Goal: Use online tool/utility: Utilize a website feature to perform a specific function

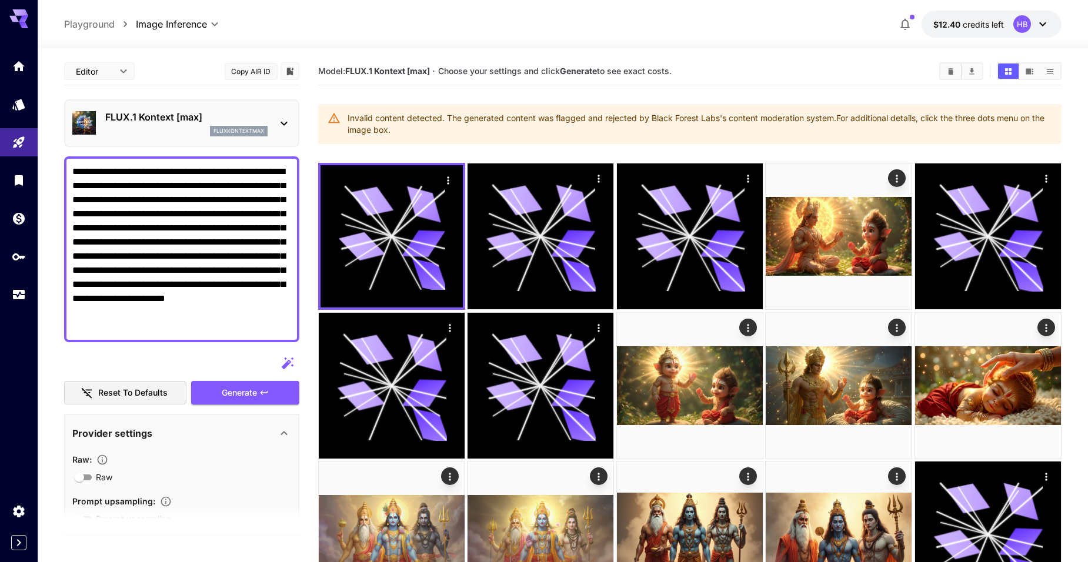
scroll to position [59, 0]
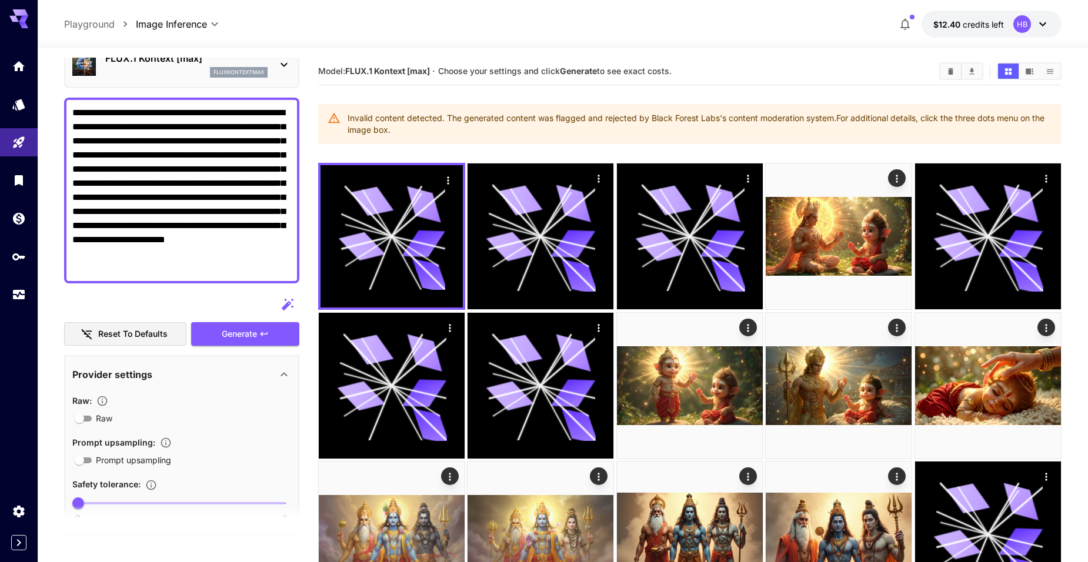
drag, startPoint x: 125, startPoint y: 272, endPoint x: 119, endPoint y: 264, distance: 10.0
click at [123, 270] on textarea "**********" at bounding box center [181, 190] width 219 height 169
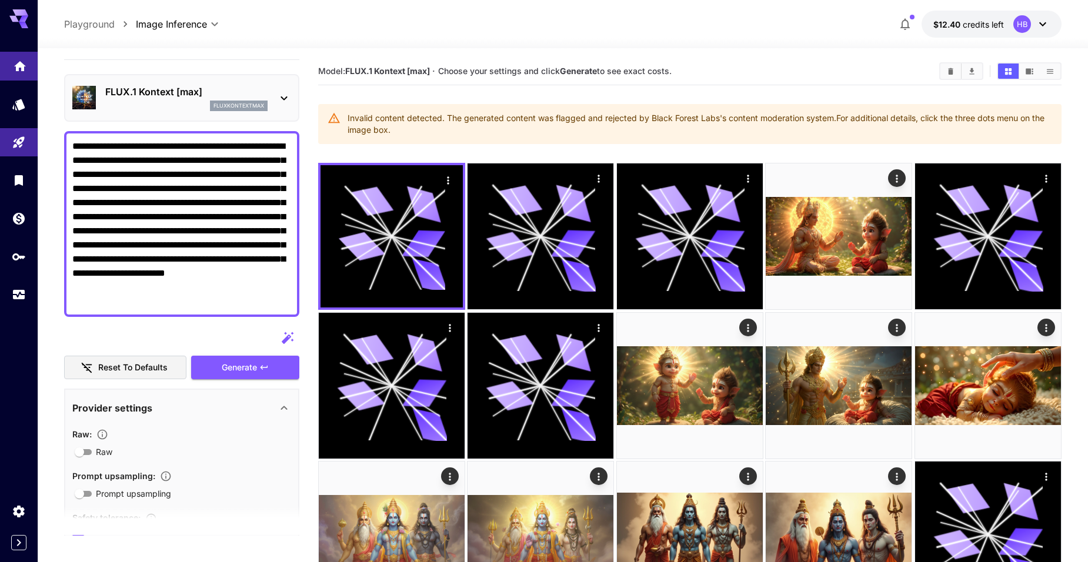
drag, startPoint x: 116, startPoint y: 265, endPoint x: 27, endPoint y: 64, distance: 219.5
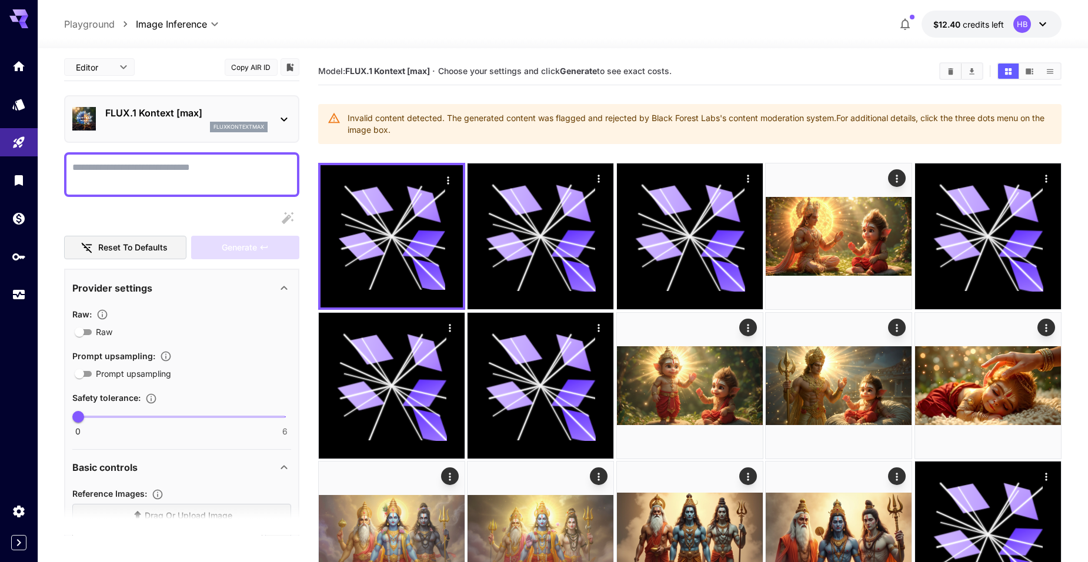
click at [148, 166] on textarea "Raw" at bounding box center [181, 174] width 219 height 28
paste textarea "**********"
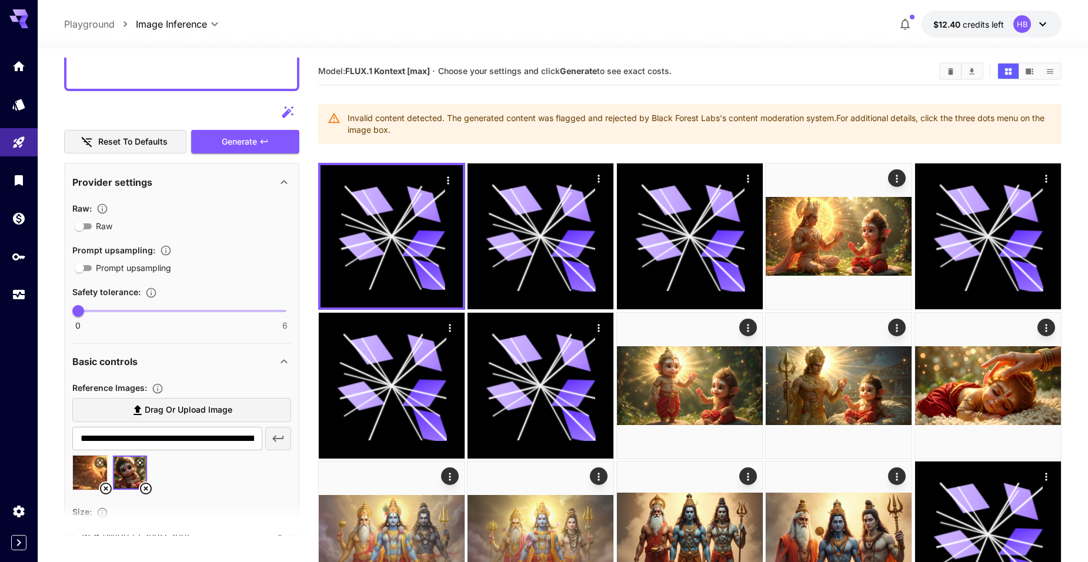
scroll to position [298, 0]
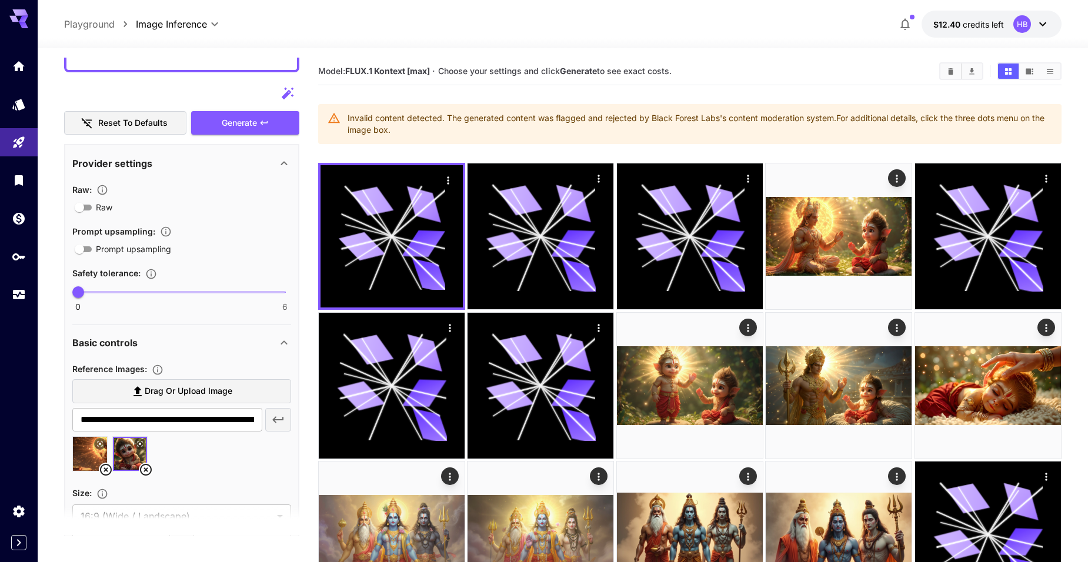
type textarea "**********"
click at [145, 468] on icon at bounding box center [146, 470] width 12 height 12
click at [102, 469] on icon at bounding box center [106, 470] width 14 height 14
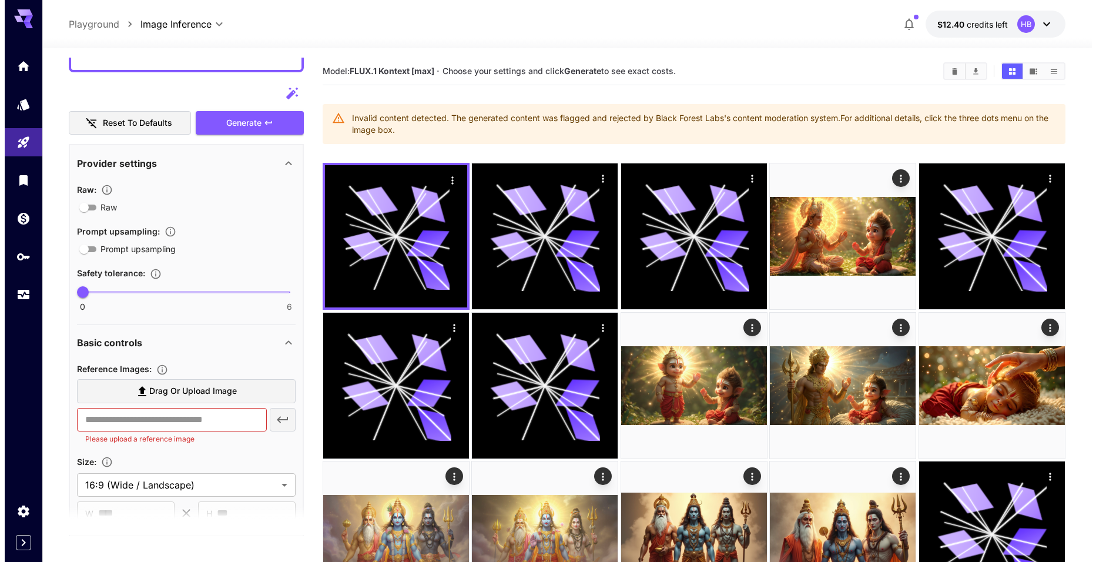
scroll to position [4, 0]
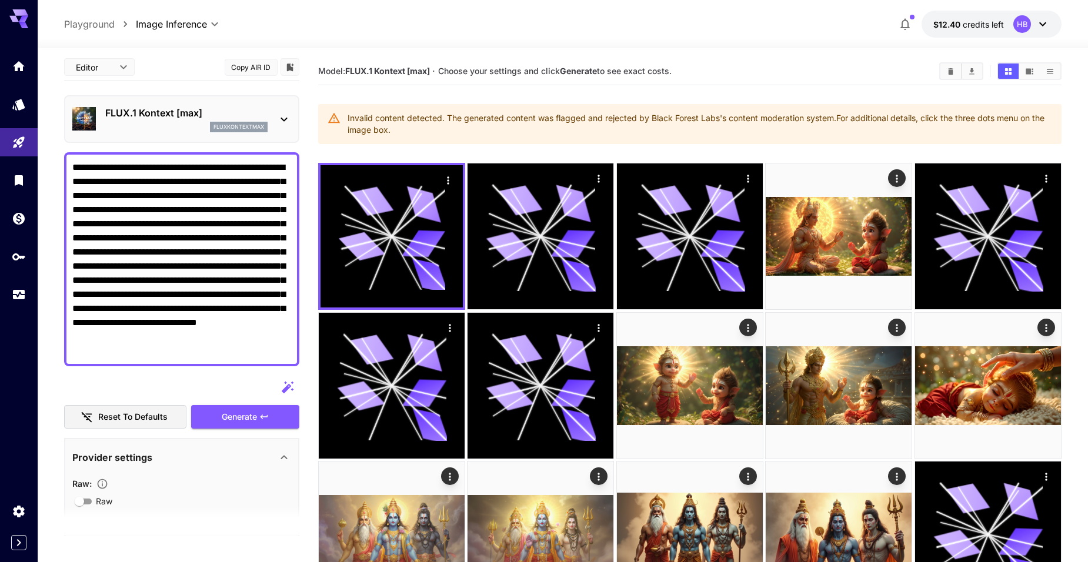
click at [201, 111] on p "FLUX.1 Kontext [max]" at bounding box center [186, 113] width 162 height 14
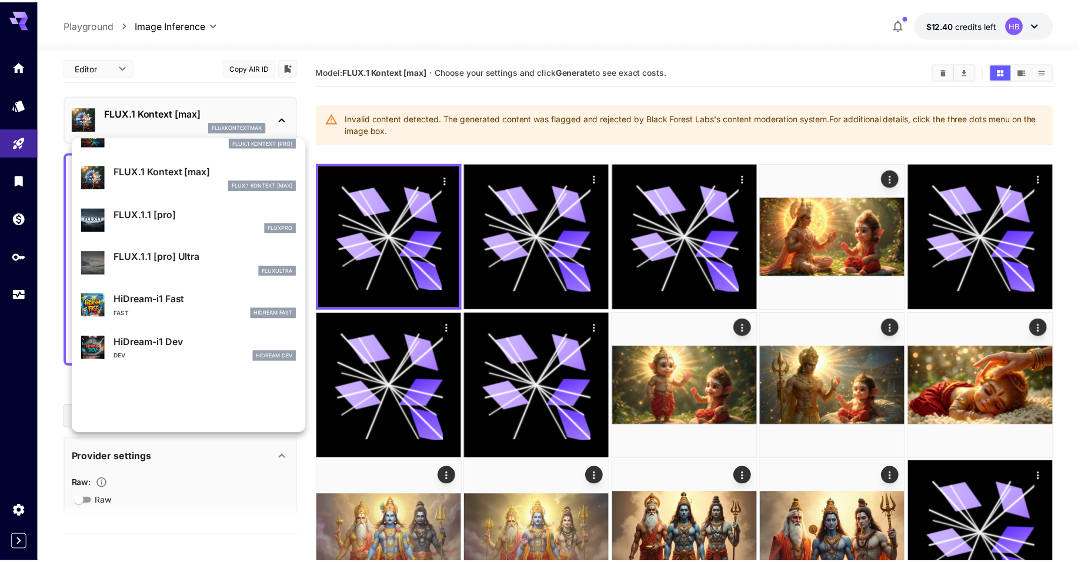
scroll to position [822, 0]
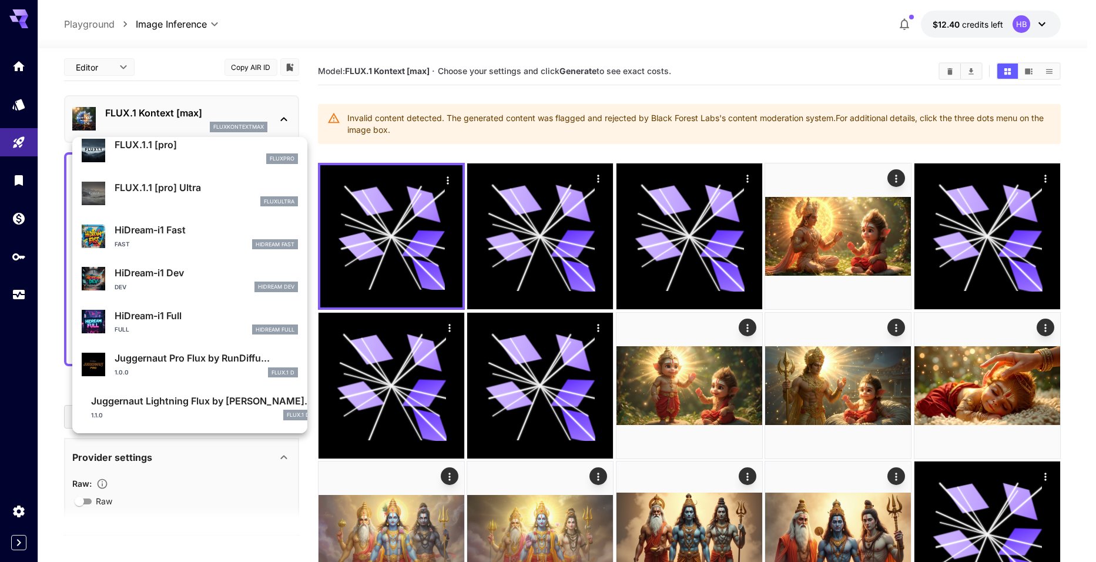
click at [188, 95] on div at bounding box center [548, 281] width 1096 height 562
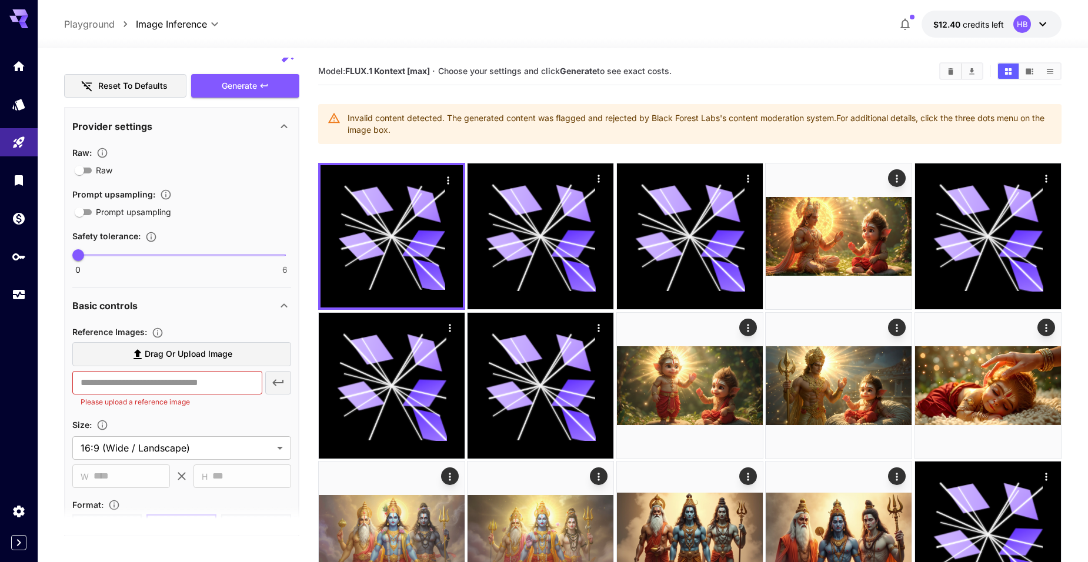
scroll to position [122, 0]
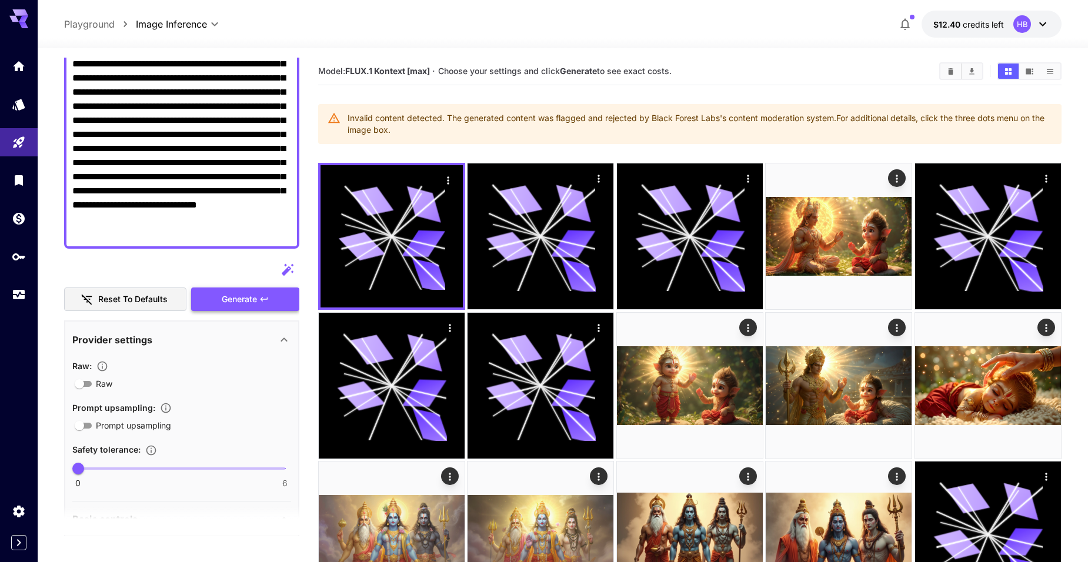
click at [253, 311] on button "Generate" at bounding box center [245, 299] width 108 height 24
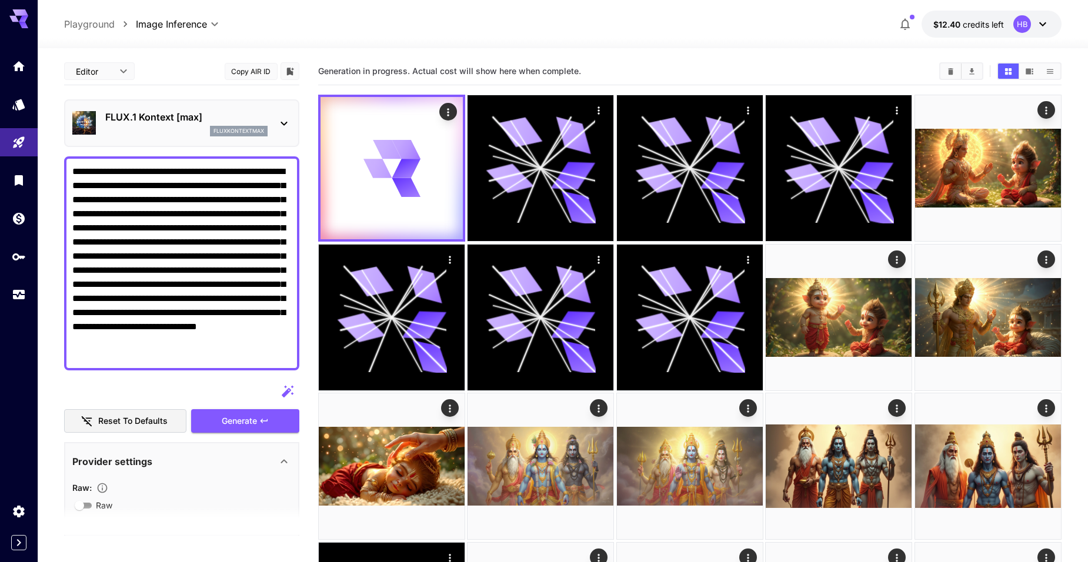
scroll to position [122, 0]
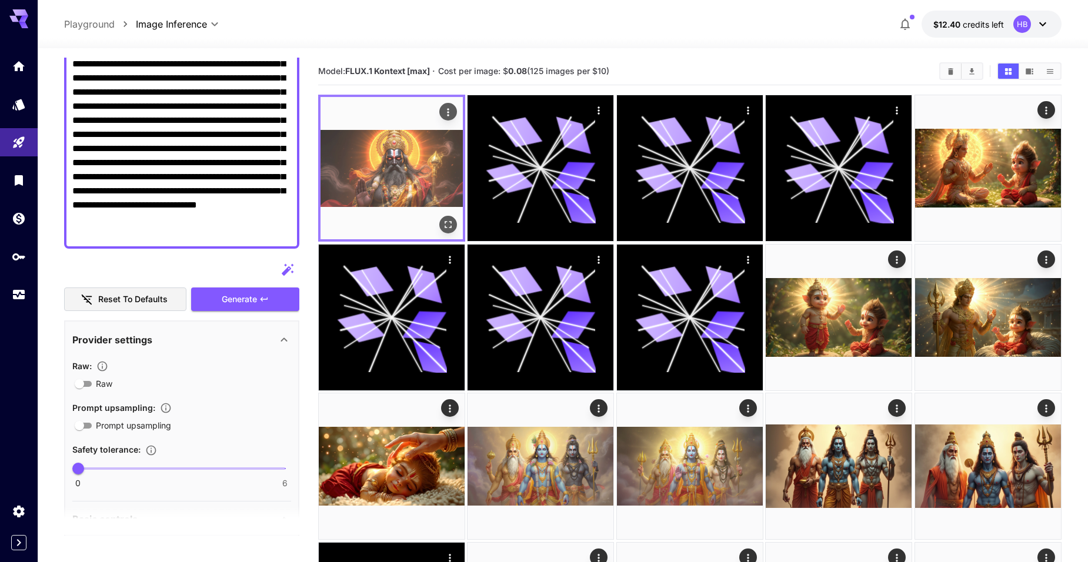
click at [446, 222] on icon "Open in fullscreen" at bounding box center [447, 225] width 7 height 7
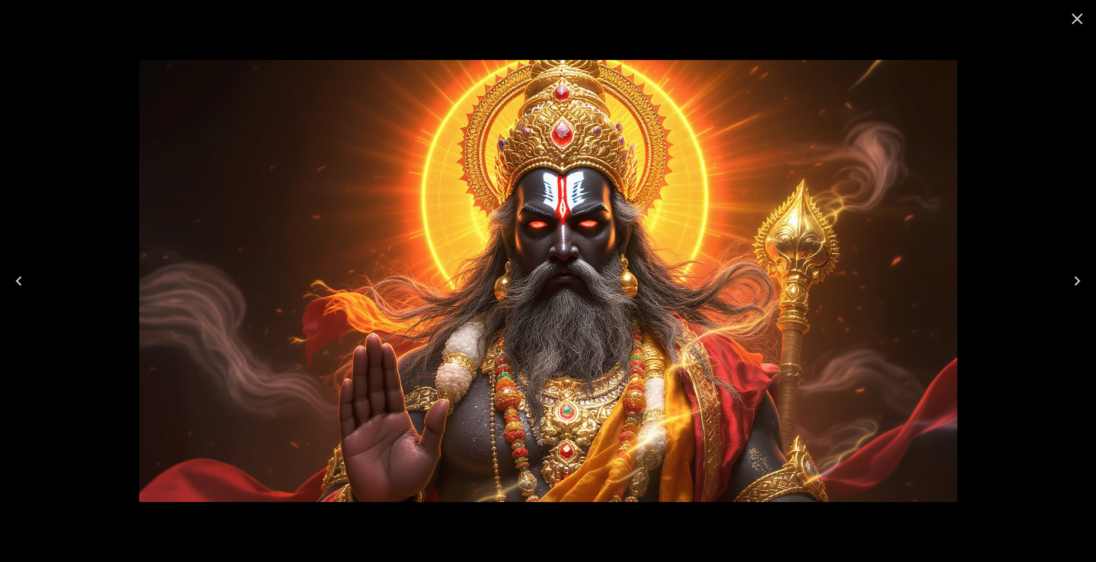
click at [1075, 23] on icon "Close" at bounding box center [1077, 18] width 19 height 19
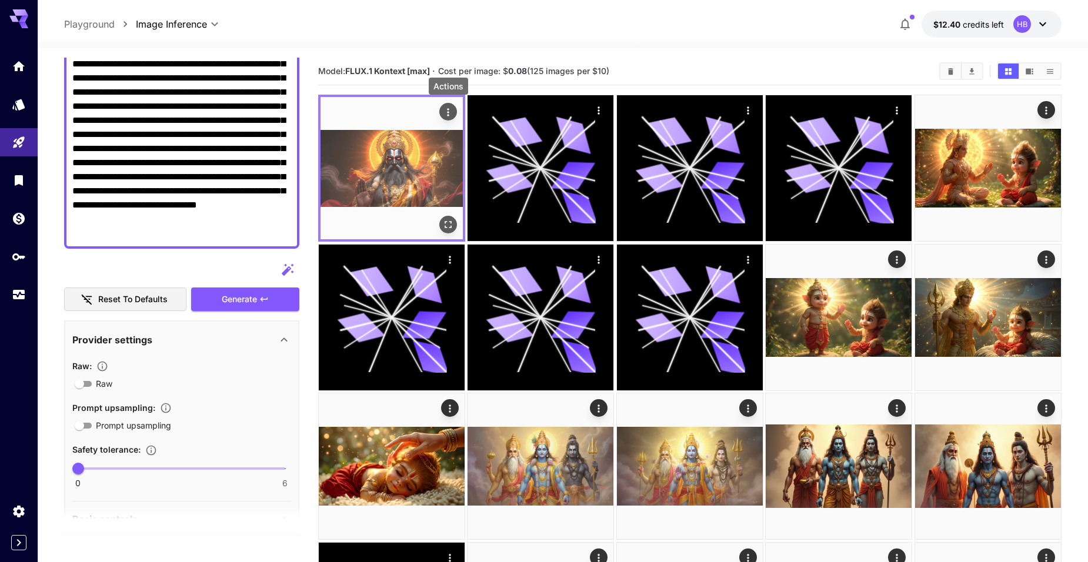
click at [450, 109] on icon "Actions" at bounding box center [448, 112] width 12 height 12
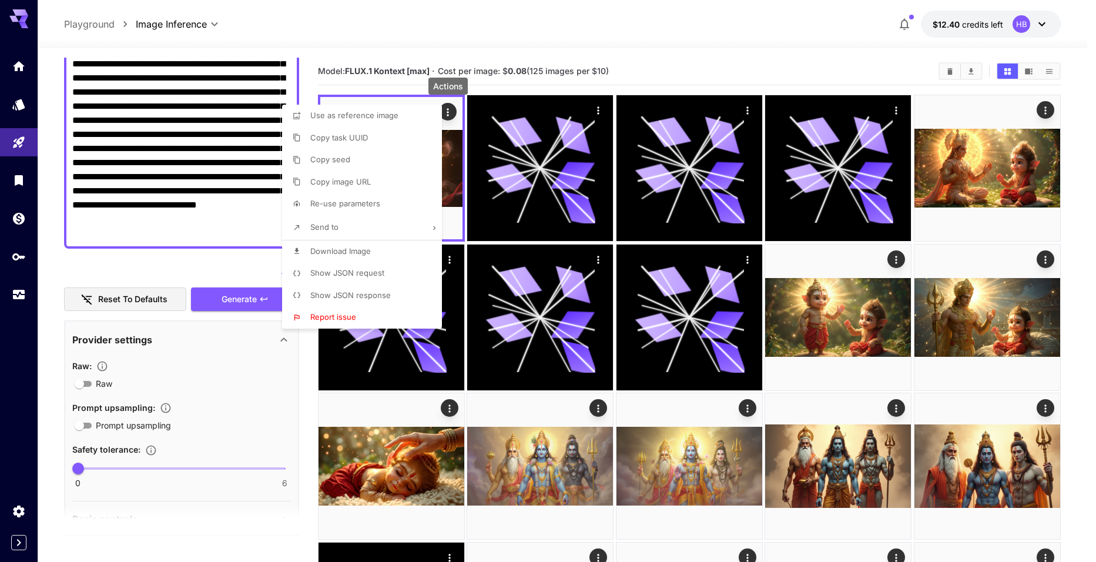
click at [327, 252] on span "Download Image" at bounding box center [340, 250] width 61 height 9
click at [160, 210] on div at bounding box center [548, 281] width 1096 height 562
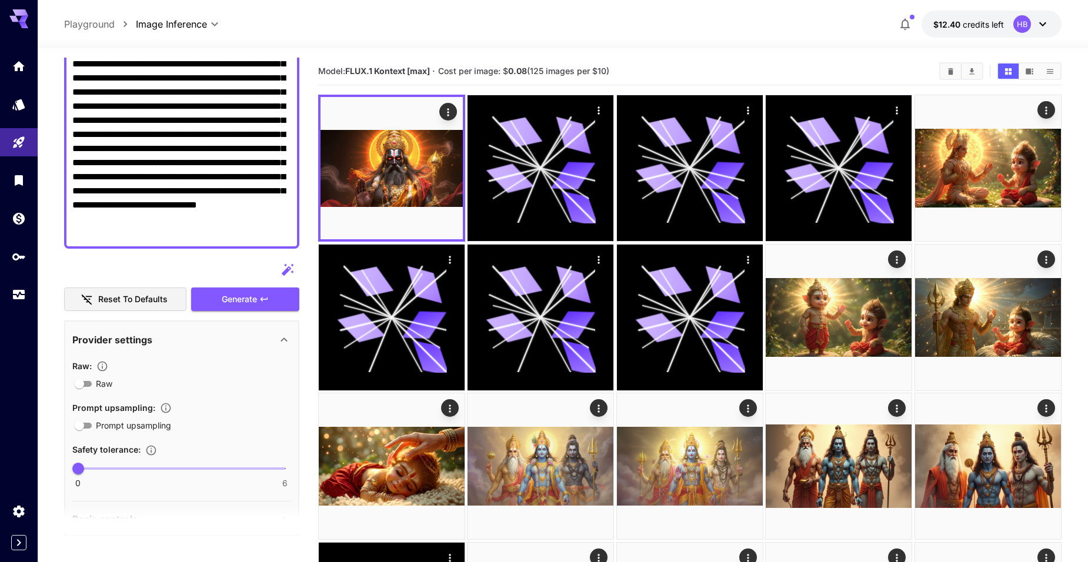
scroll to position [0, 0]
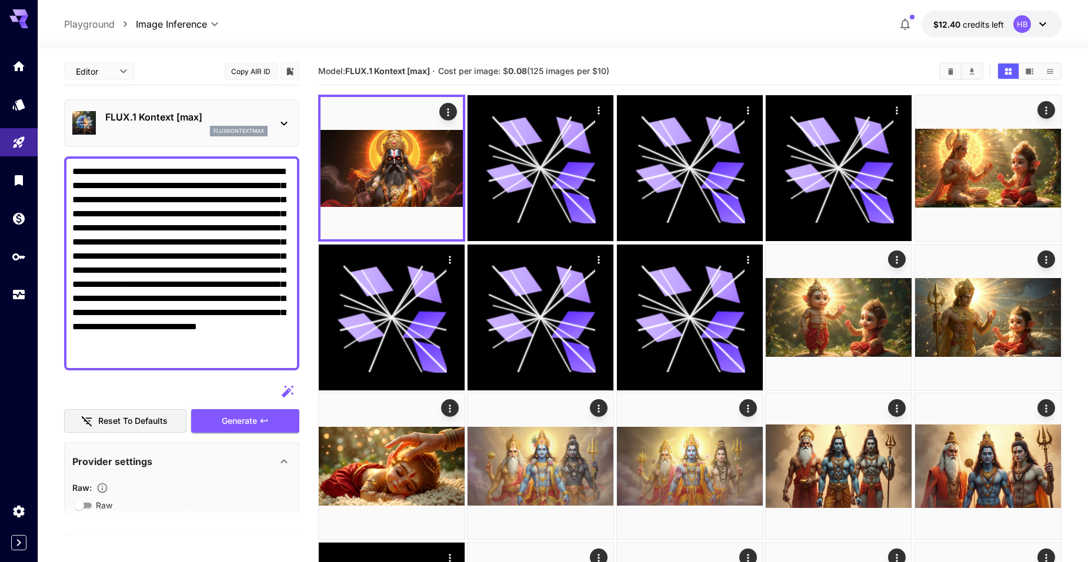
drag, startPoint x: 257, startPoint y: 233, endPoint x: -10, endPoint y: -41, distance: 383.3
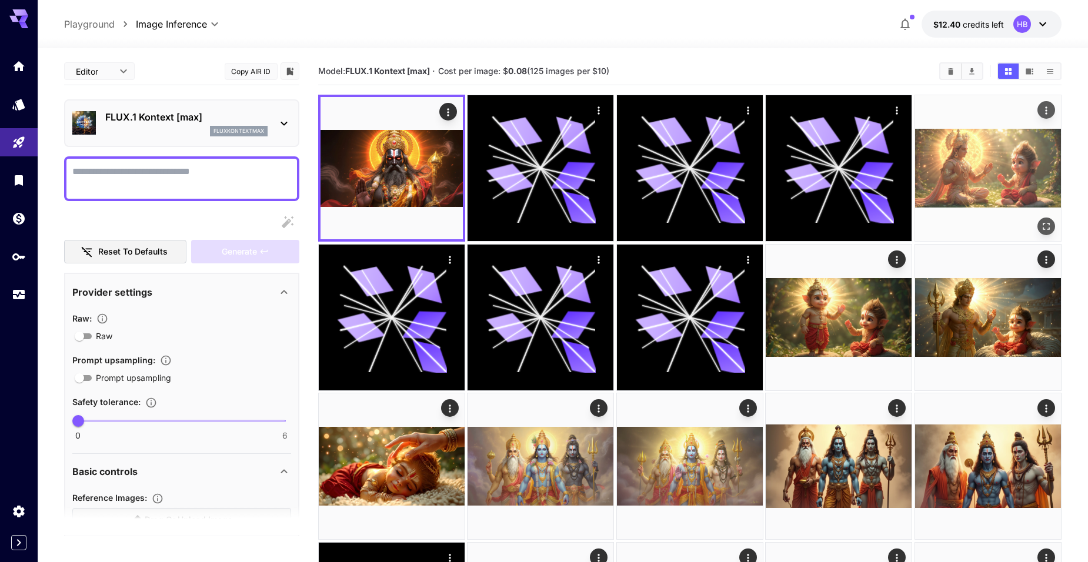
click at [995, 180] on img at bounding box center [988, 168] width 146 height 146
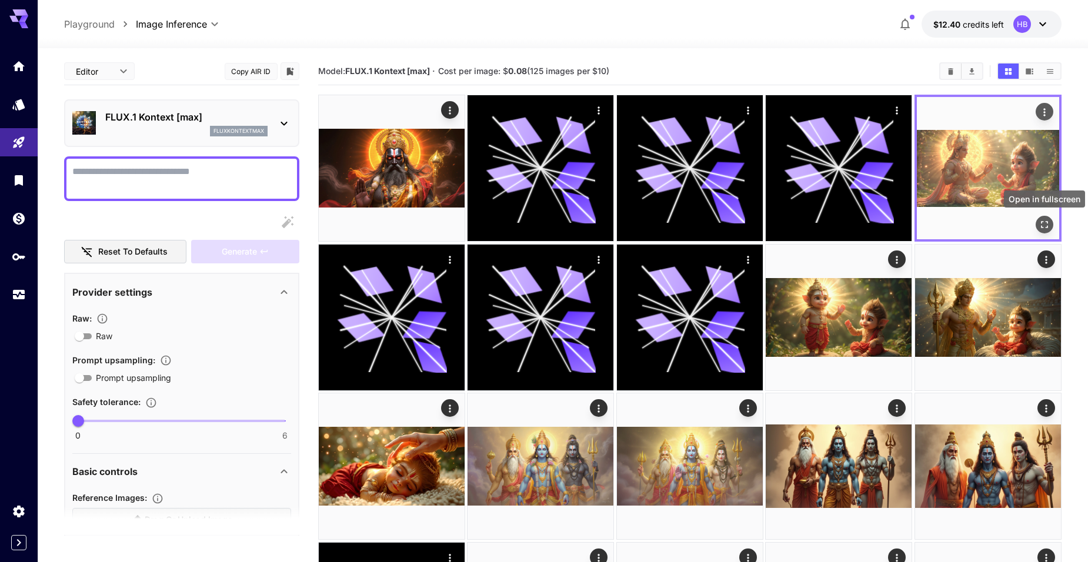
click at [1045, 223] on icon "Open in fullscreen" at bounding box center [1044, 225] width 12 height 12
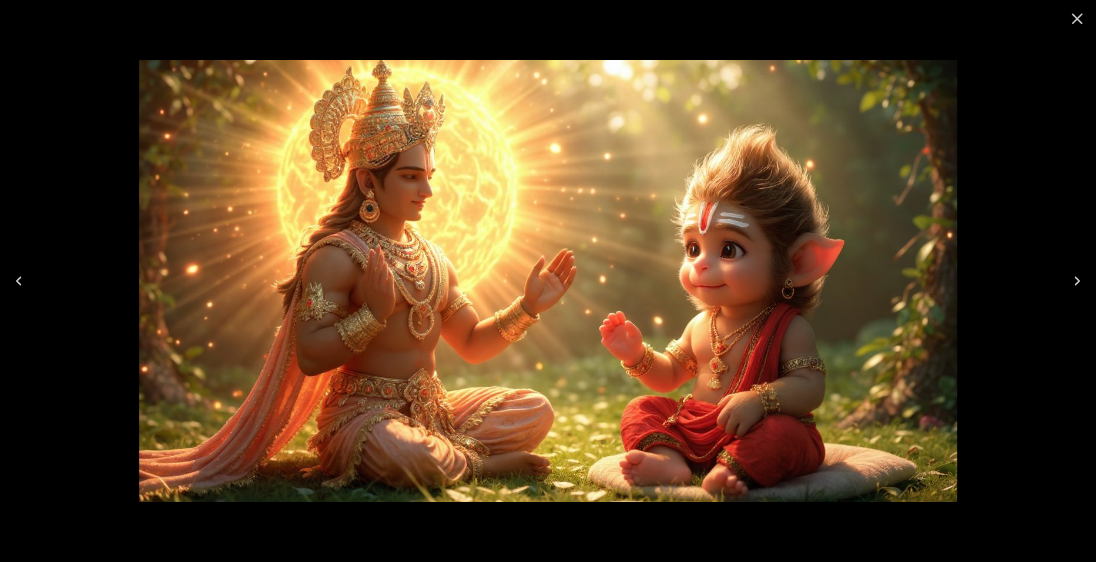
click at [1074, 19] on icon "Close" at bounding box center [1077, 18] width 19 height 19
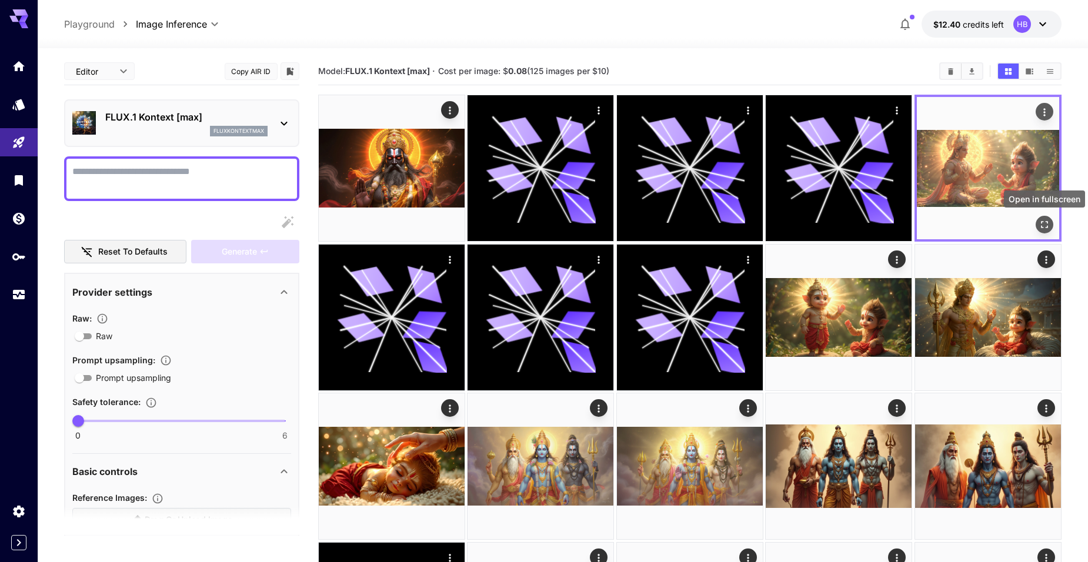
click at [1043, 222] on icon "Open in fullscreen" at bounding box center [1043, 225] width 7 height 7
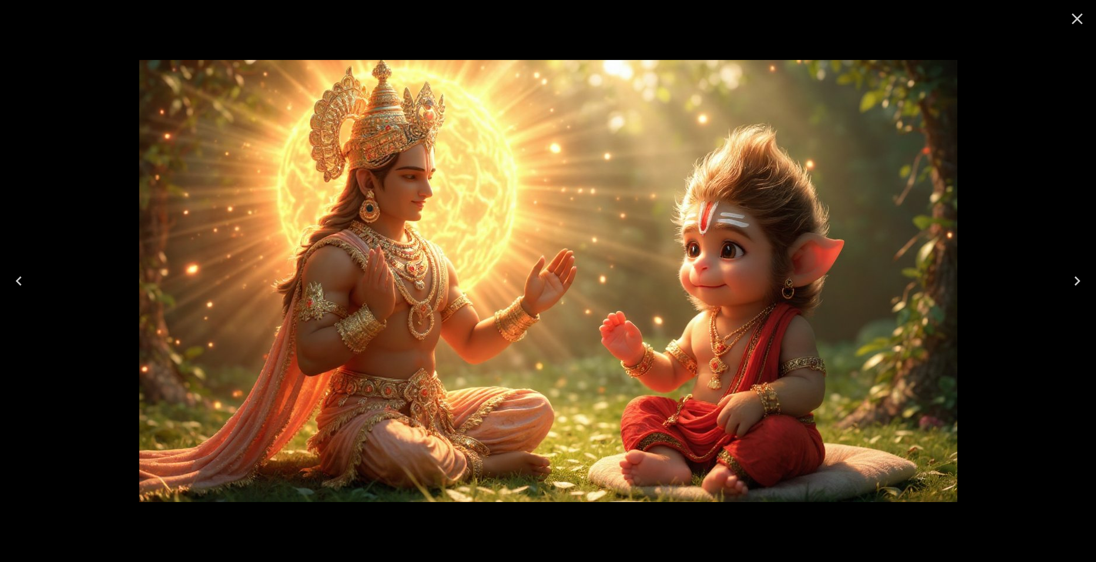
click at [1075, 21] on icon "Close" at bounding box center [1077, 19] width 11 height 11
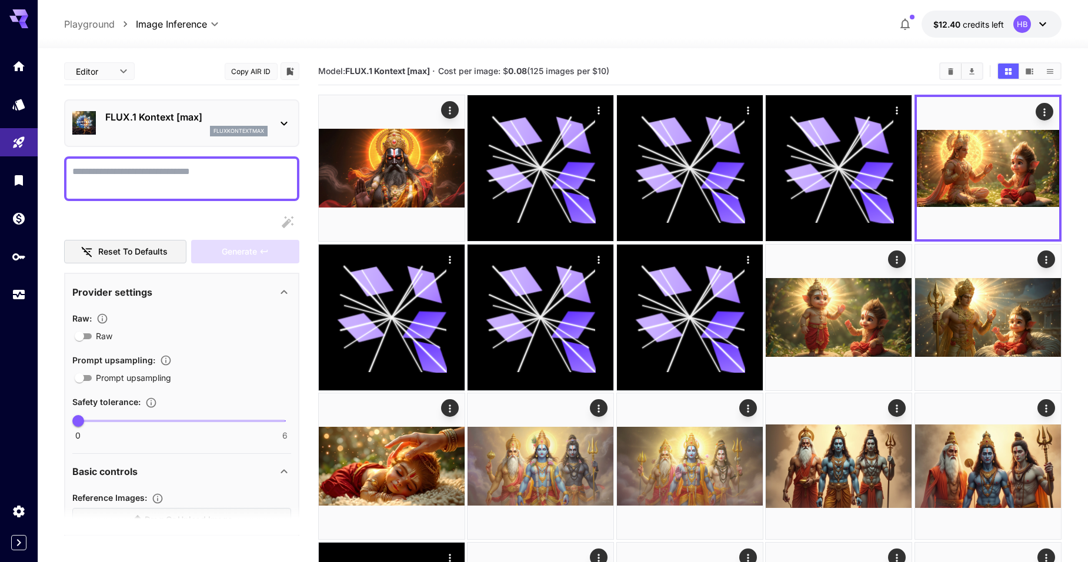
click at [170, 168] on textarea "Raw" at bounding box center [181, 179] width 219 height 28
paste textarea "**********"
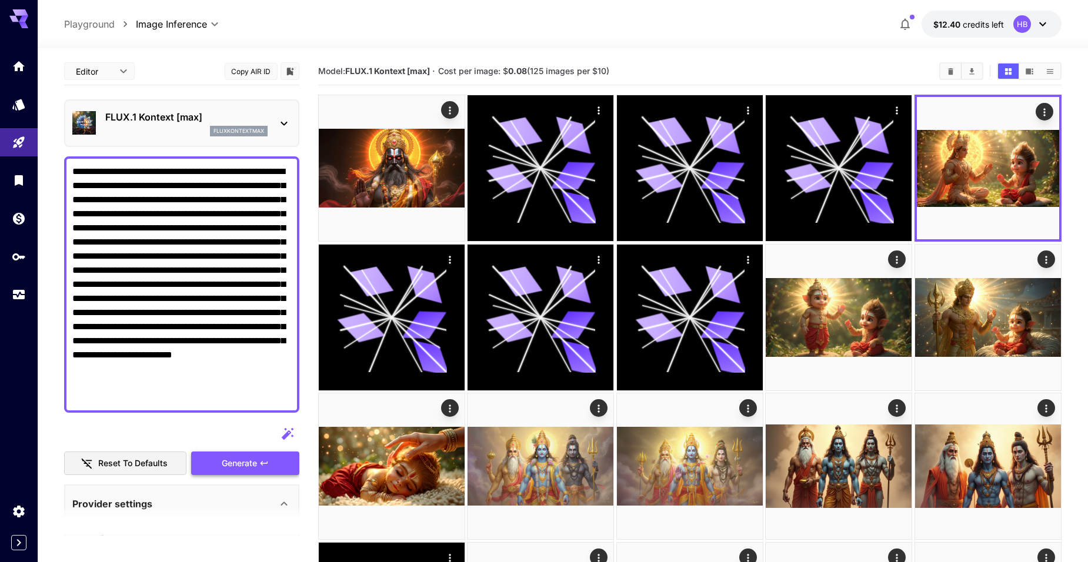
type textarea "**********"
click at [206, 463] on button "Generate" at bounding box center [245, 463] width 108 height 24
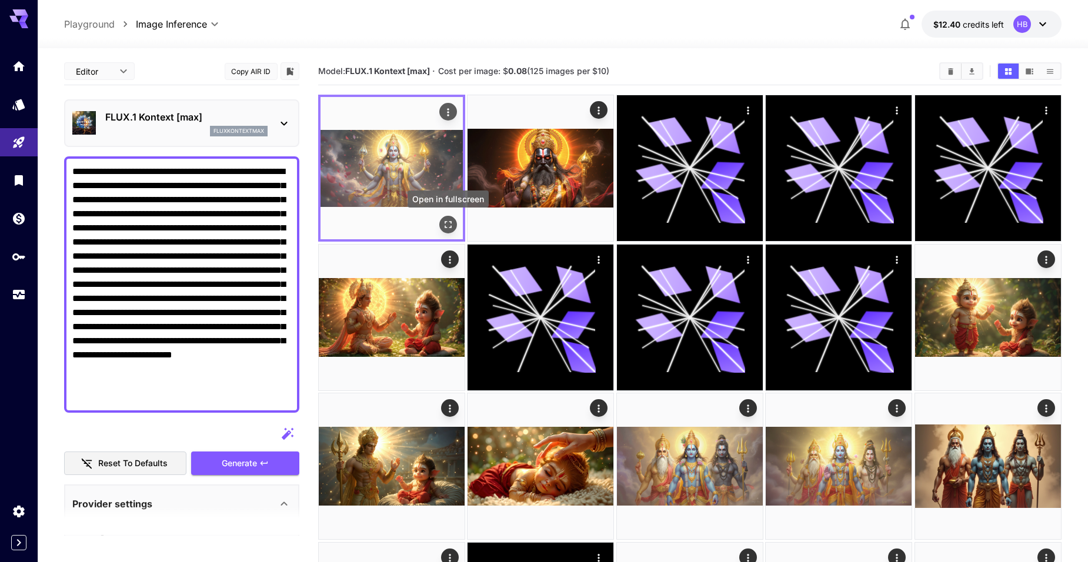
click at [444, 225] on icon "Open in fullscreen" at bounding box center [448, 225] width 12 height 12
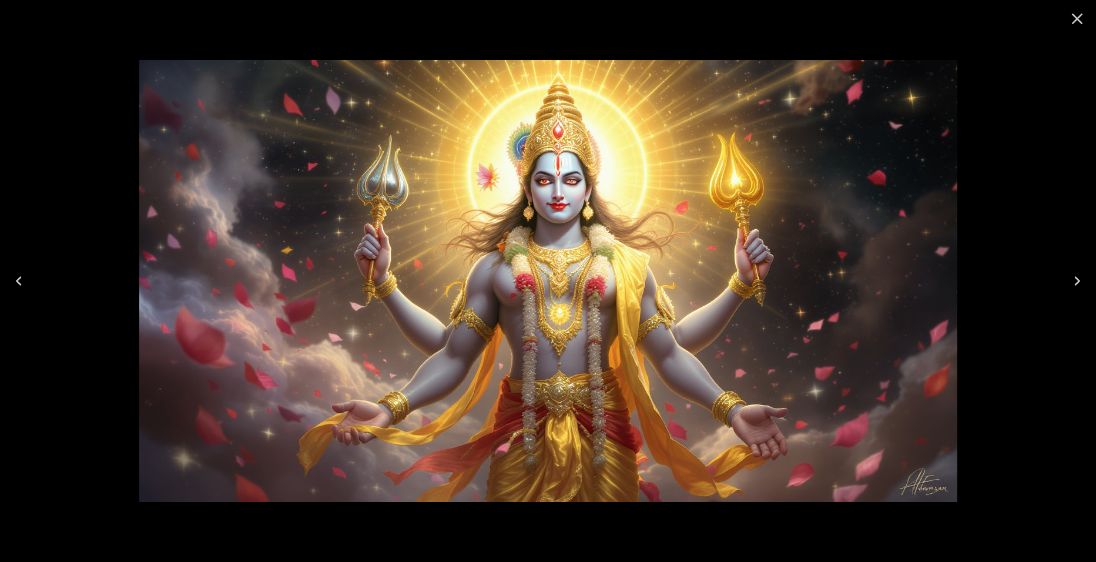
click at [1079, 21] on icon "Close" at bounding box center [1077, 19] width 11 height 11
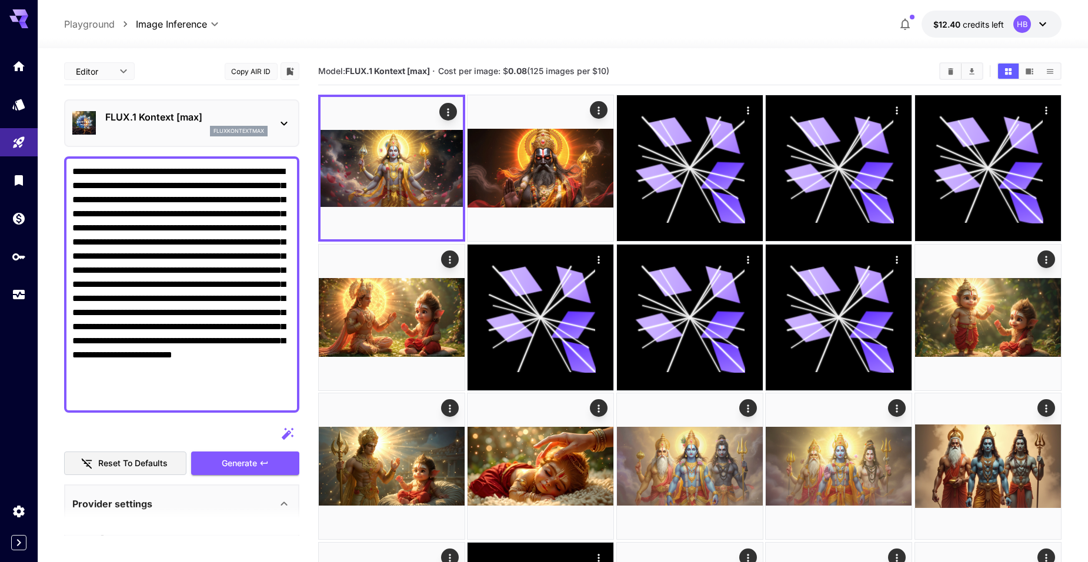
drag, startPoint x: 204, startPoint y: 243, endPoint x: 151, endPoint y: 241, distance: 52.9
click at [151, 241] on textarea "**********" at bounding box center [181, 285] width 219 height 240
click at [160, 243] on textarea "**********" at bounding box center [181, 285] width 219 height 240
click at [218, 231] on textarea "**********" at bounding box center [181, 285] width 219 height 240
click at [159, 275] on textarea "**********" at bounding box center [181, 285] width 219 height 240
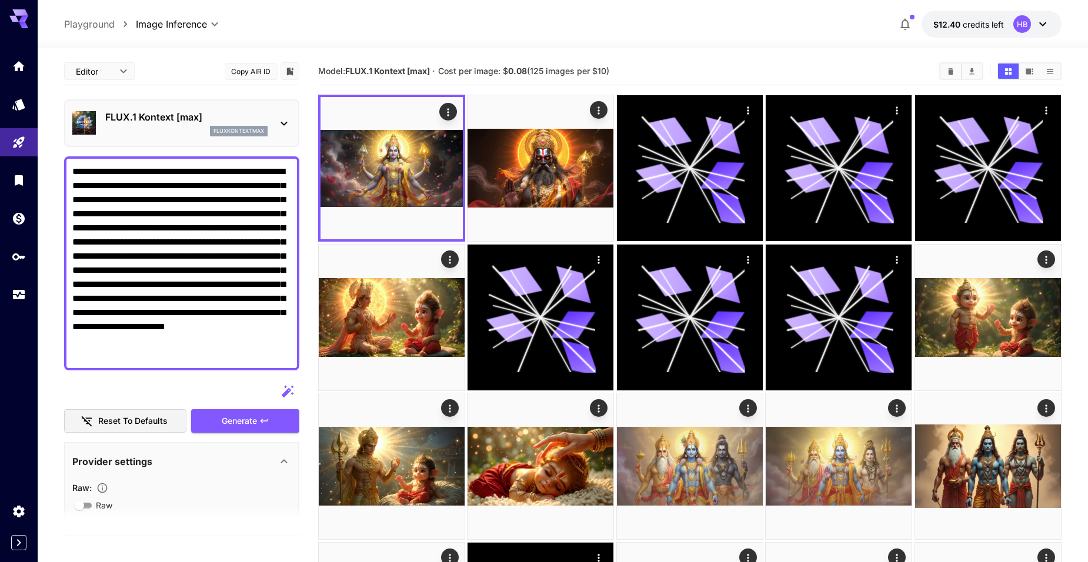
scroll to position [59, 0]
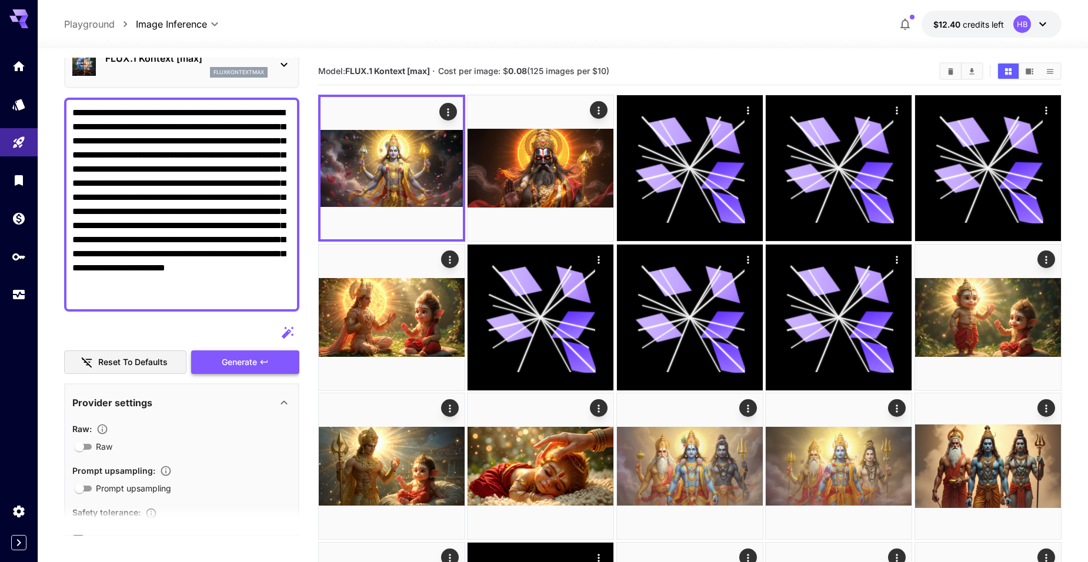
type textarea "**********"
click at [239, 357] on span "Generate" at bounding box center [239, 362] width 35 height 15
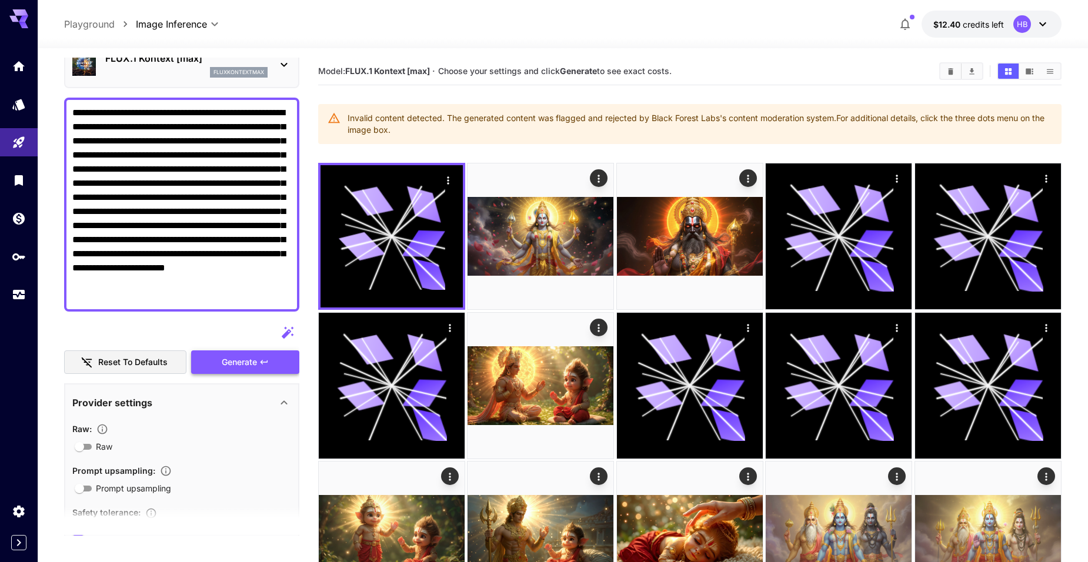
click at [230, 364] on span "Generate" at bounding box center [239, 362] width 35 height 15
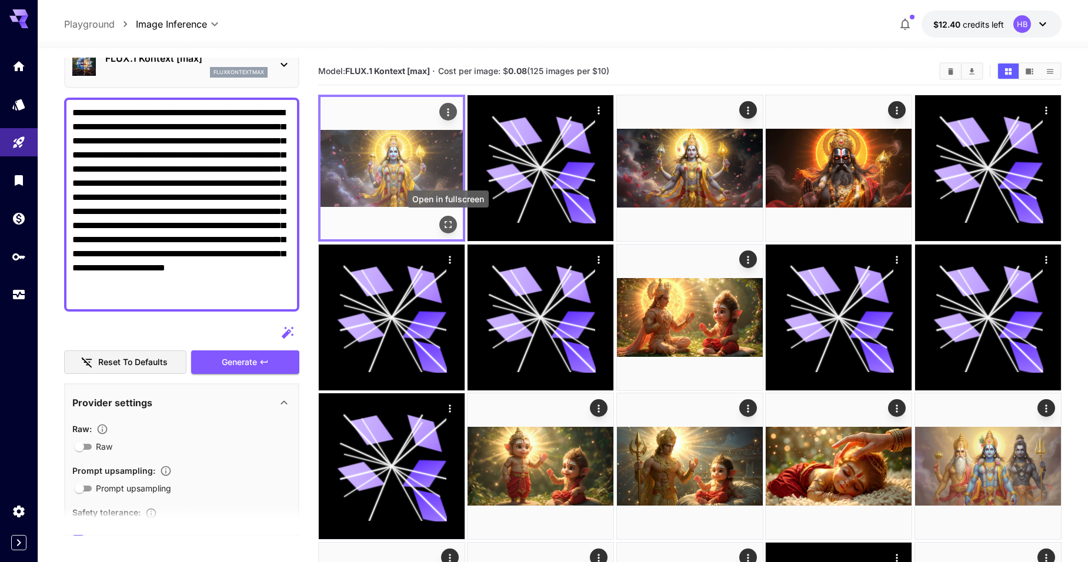
click at [453, 222] on icon "Open in fullscreen" at bounding box center [448, 225] width 12 height 12
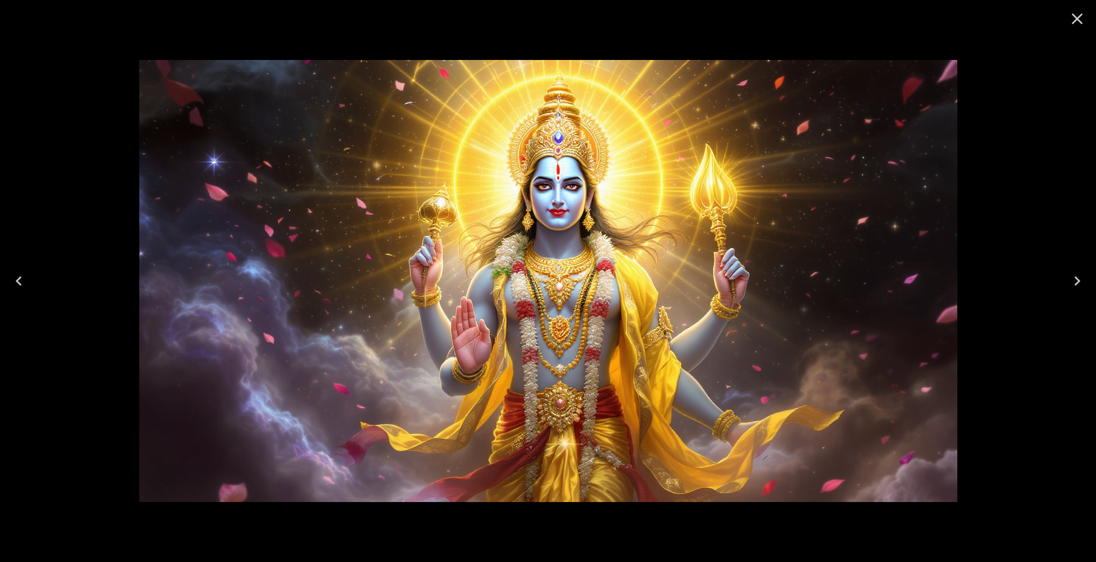
click at [1075, 19] on icon "Close" at bounding box center [1077, 18] width 19 height 19
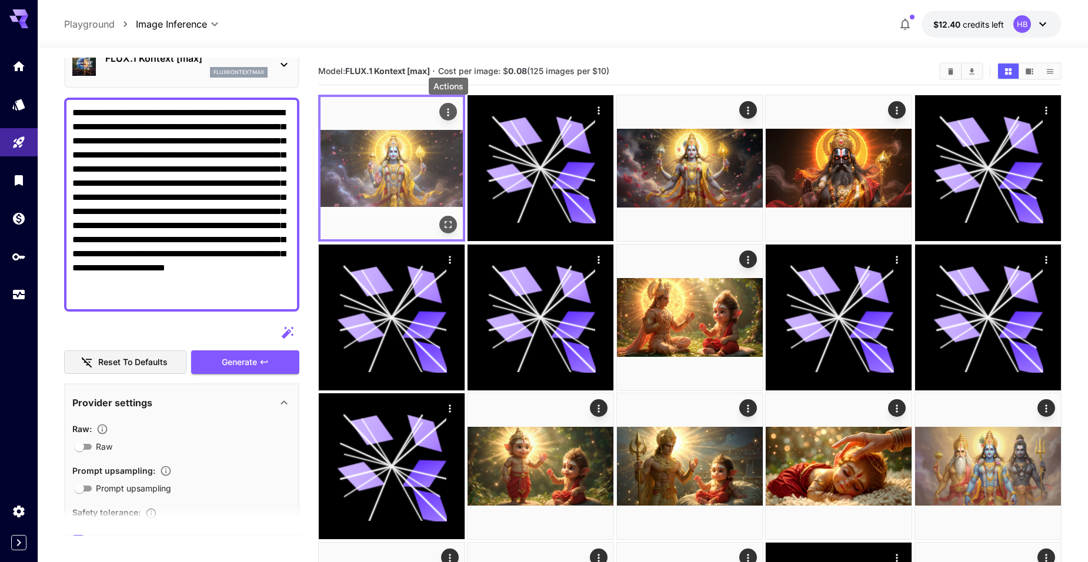
click at [451, 112] on icon "Actions" at bounding box center [448, 112] width 12 height 12
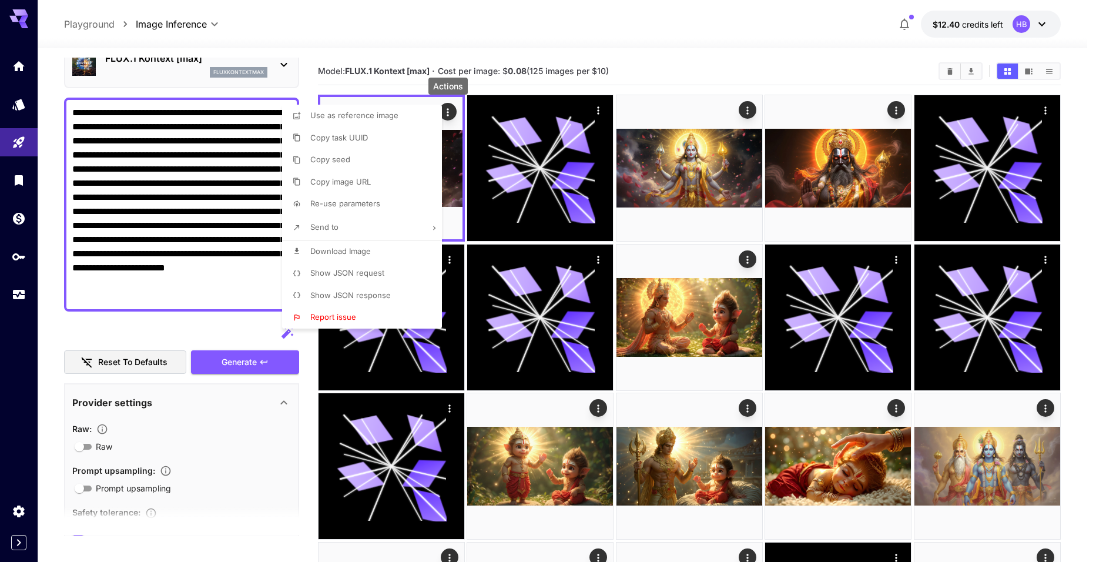
click at [741, 113] on div at bounding box center [548, 281] width 1096 height 562
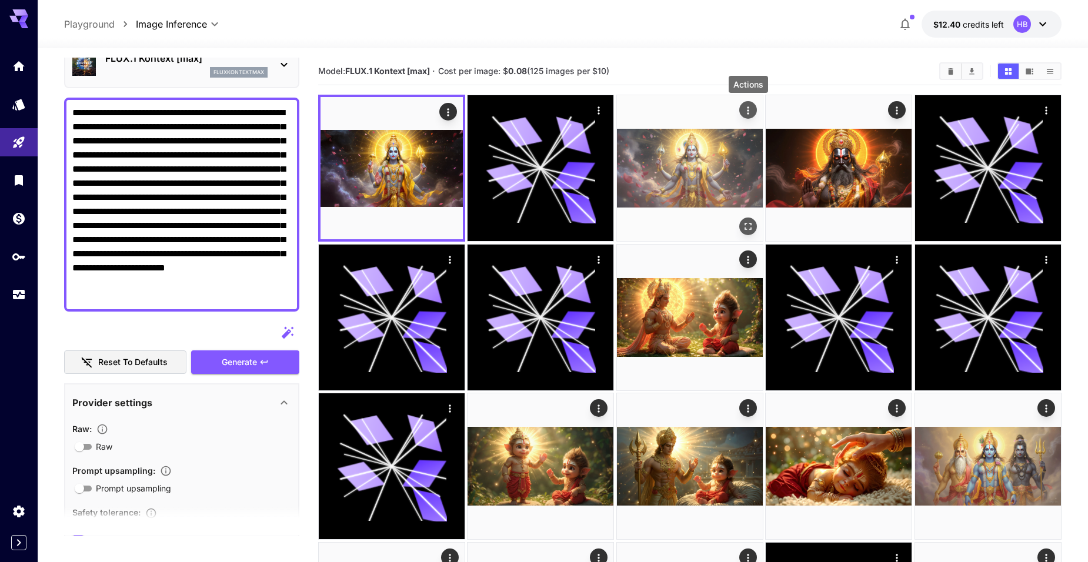
click at [744, 110] on icon "Actions" at bounding box center [748, 111] width 12 height 12
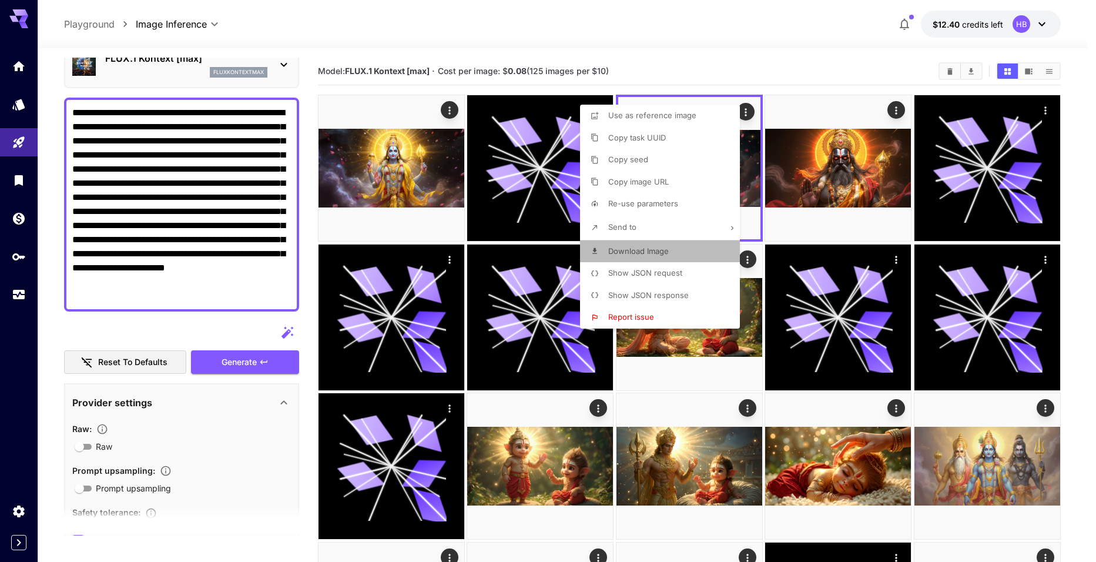
click at [644, 246] on span "Download Image" at bounding box center [638, 250] width 61 height 9
click at [270, 177] on div at bounding box center [548, 281] width 1096 height 562
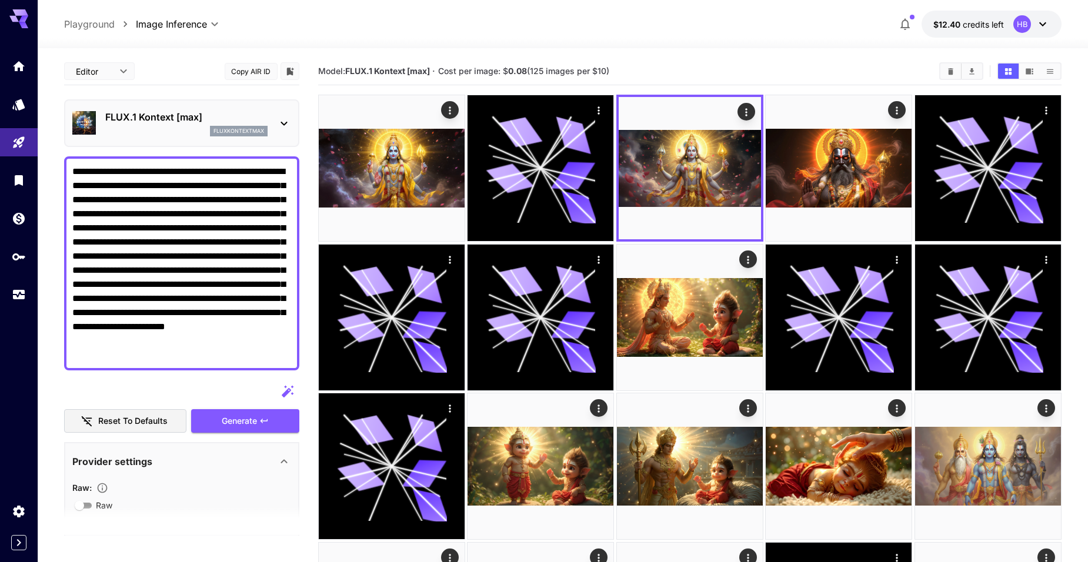
scroll to position [59, 0]
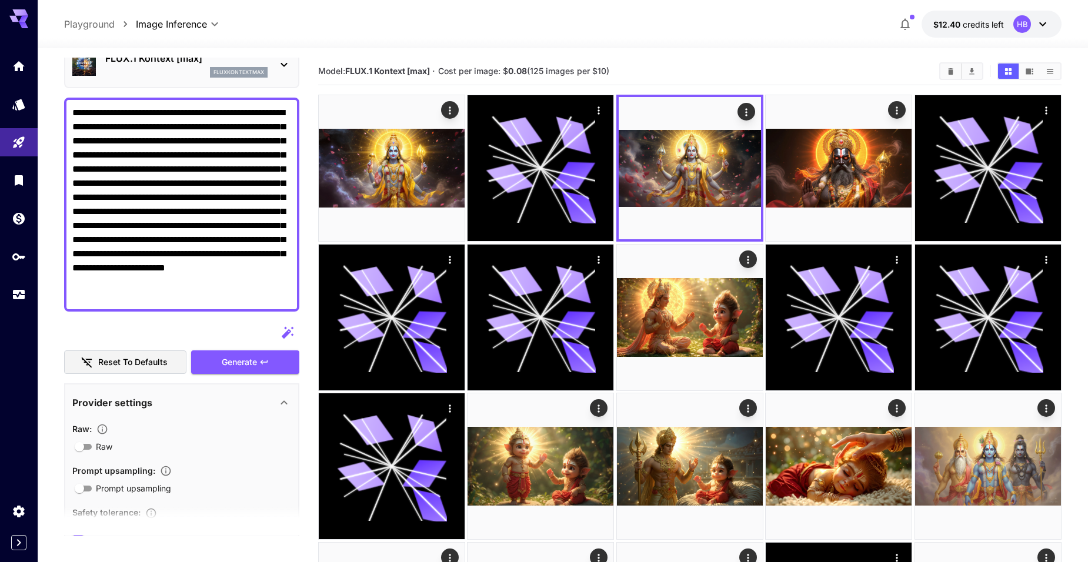
drag, startPoint x: 0, startPoint y: 0, endPoint x: 275, endPoint y: 172, distance: 323.8
click at [275, 172] on textarea "**********" at bounding box center [181, 205] width 219 height 198
drag, startPoint x: 259, startPoint y: 356, endPoint x: 253, endPoint y: 352, distance: 8.0
click at [259, 356] on button "Generate" at bounding box center [245, 362] width 108 height 24
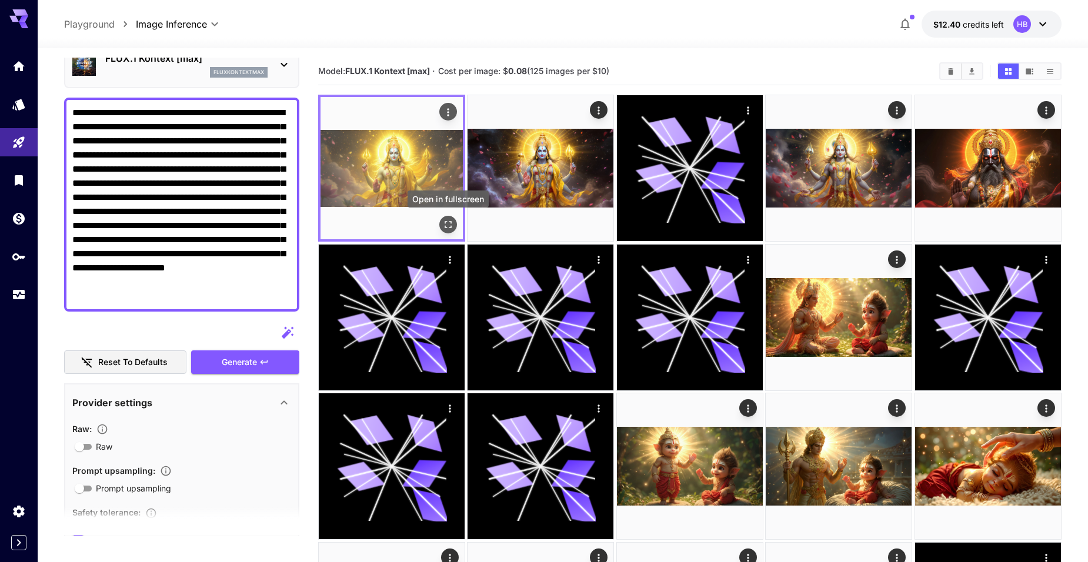
click at [446, 225] on icon "Open in fullscreen" at bounding box center [448, 225] width 12 height 12
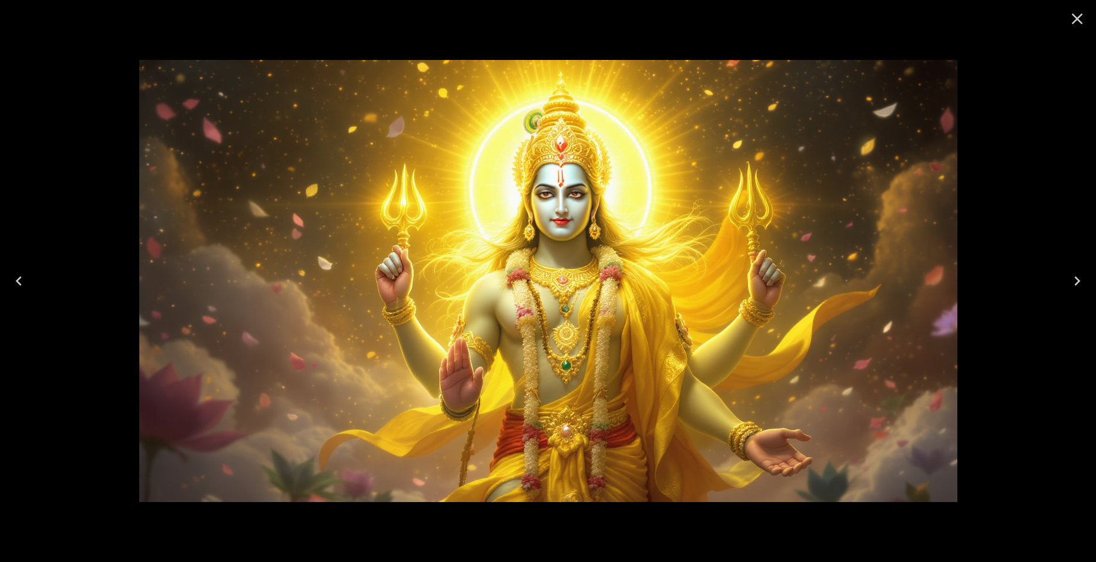
click at [1078, 21] on icon "Close" at bounding box center [1077, 18] width 19 height 19
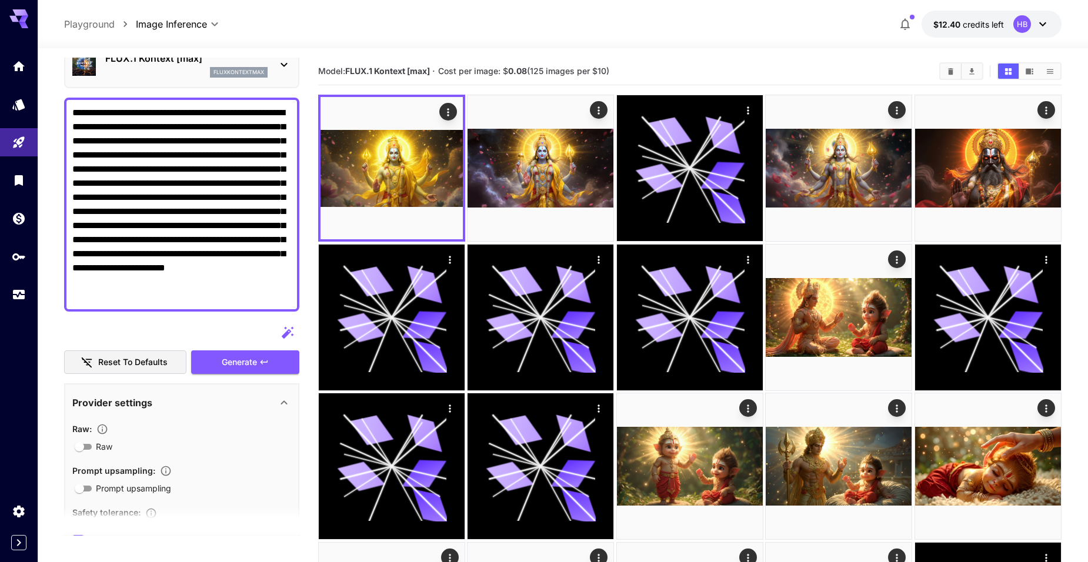
click at [209, 155] on textarea "**********" at bounding box center [181, 205] width 219 height 198
click at [273, 170] on textarea "**********" at bounding box center [181, 205] width 219 height 198
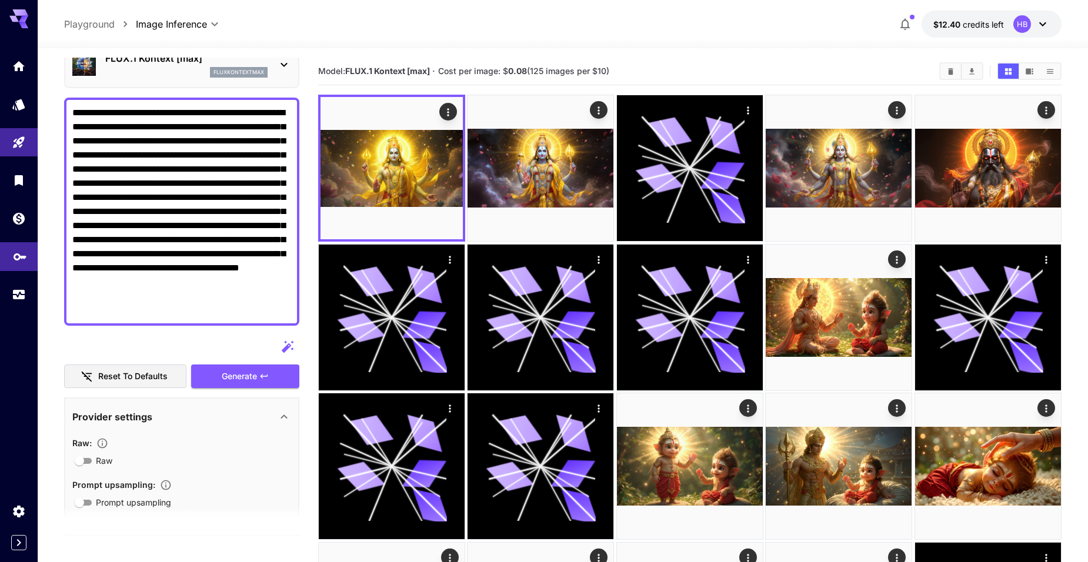
type textarea "**********"
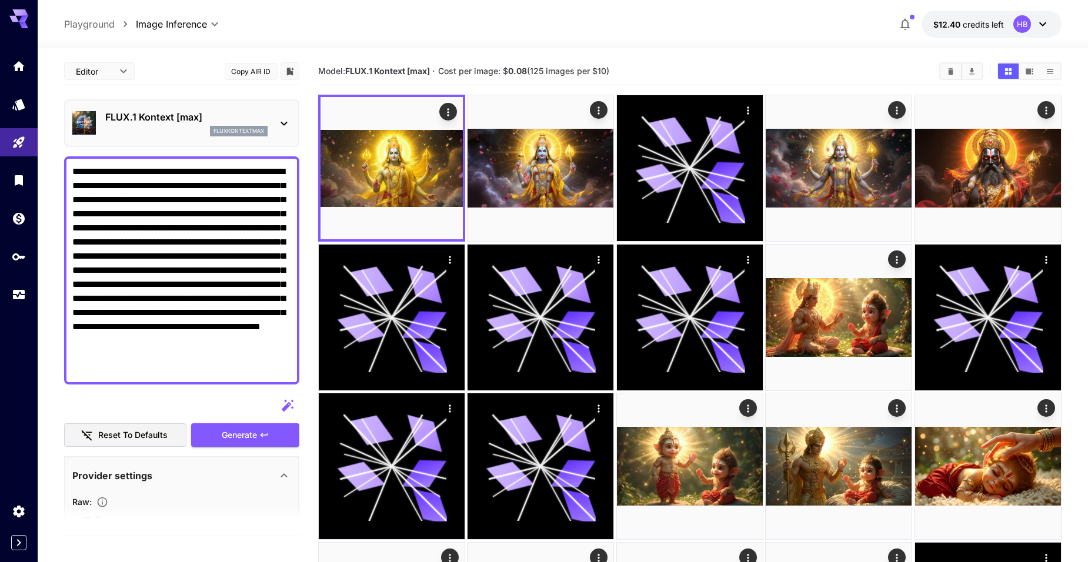
scroll to position [59, 0]
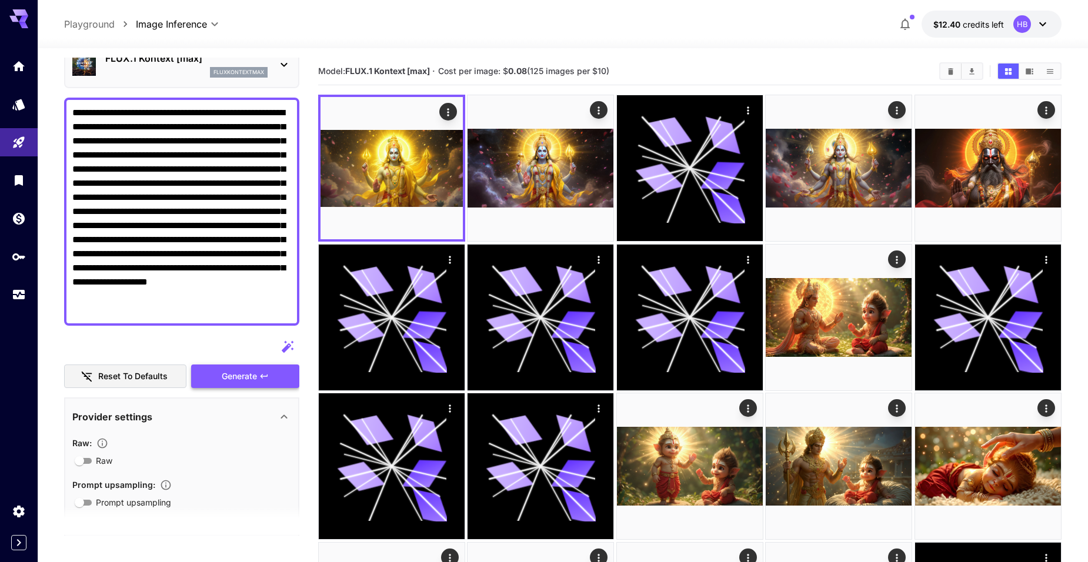
click at [260, 379] on icon "button" at bounding box center [263, 376] width 9 height 9
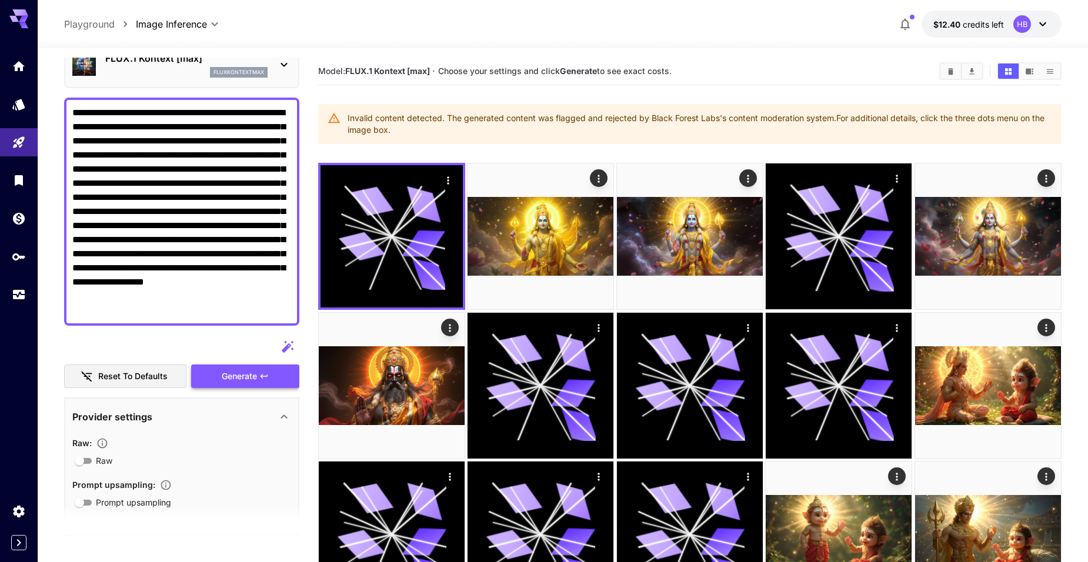
click at [239, 374] on span "Generate" at bounding box center [239, 376] width 35 height 15
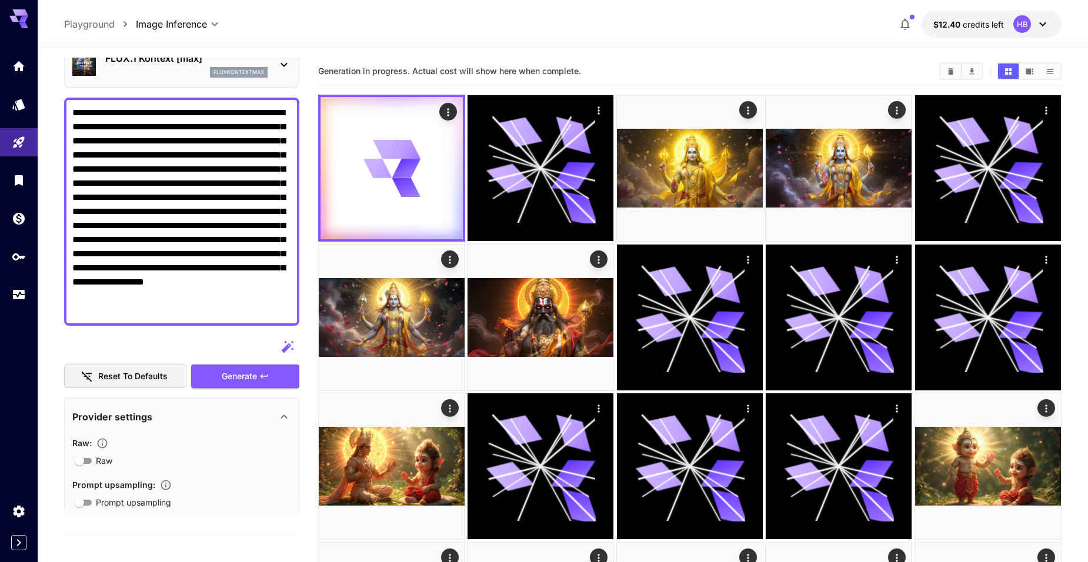
drag, startPoint x: 226, startPoint y: 310, endPoint x: 53, endPoint y: 82, distance: 285.8
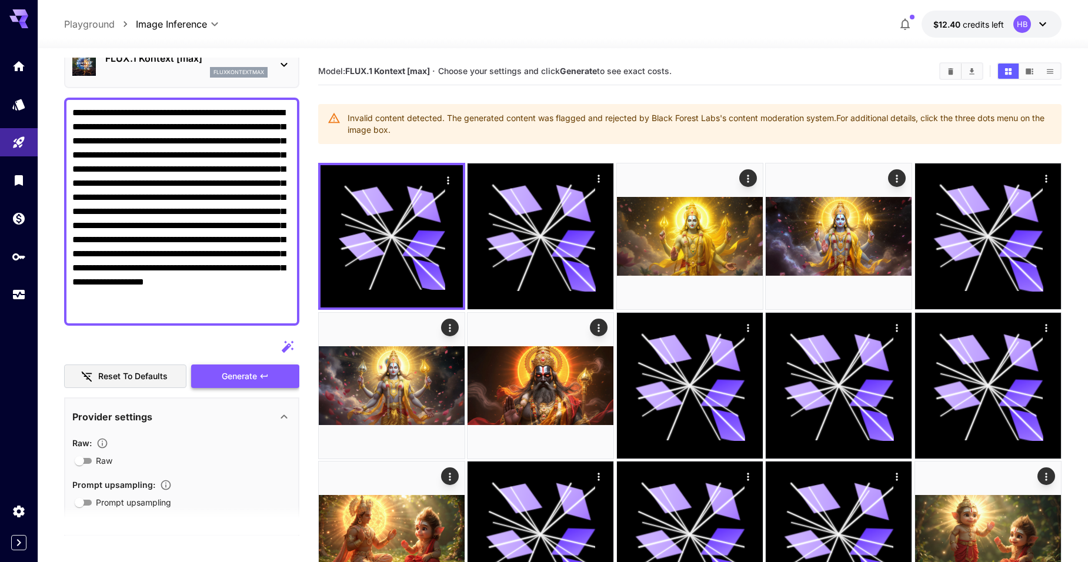
click at [230, 369] on span "Generate" at bounding box center [239, 376] width 35 height 15
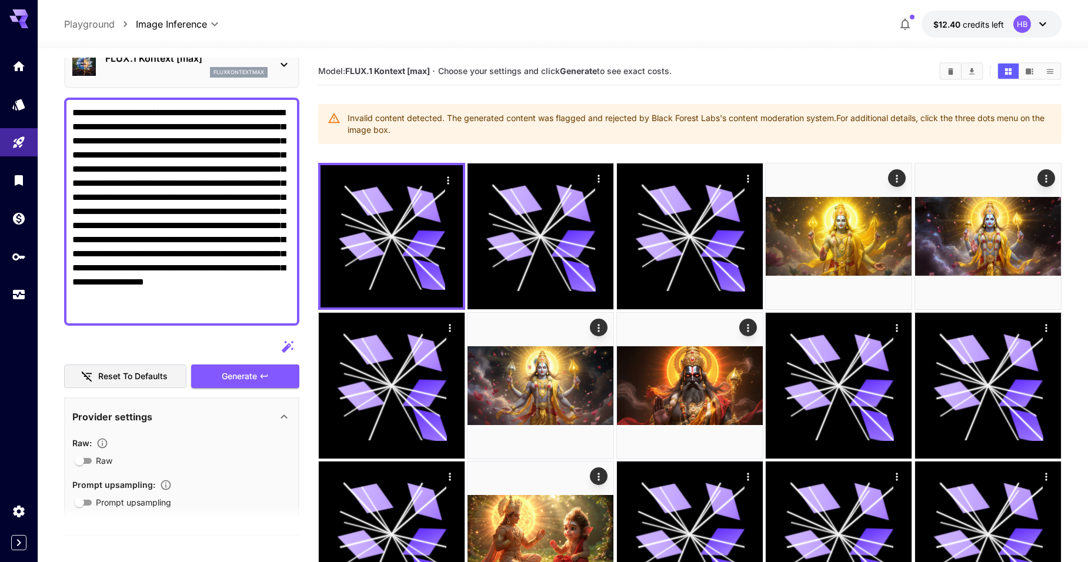
click at [229, 183] on textarea "**********" at bounding box center [181, 212] width 219 height 212
type textarea "**********"
click at [244, 375] on span "Generate" at bounding box center [239, 376] width 35 height 15
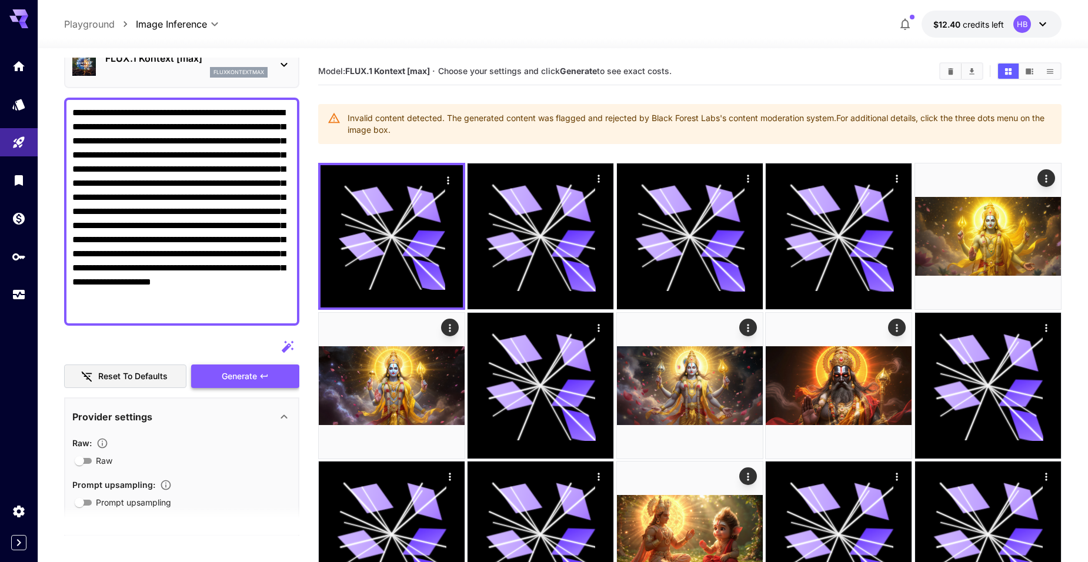
click at [228, 381] on span "Generate" at bounding box center [239, 376] width 35 height 15
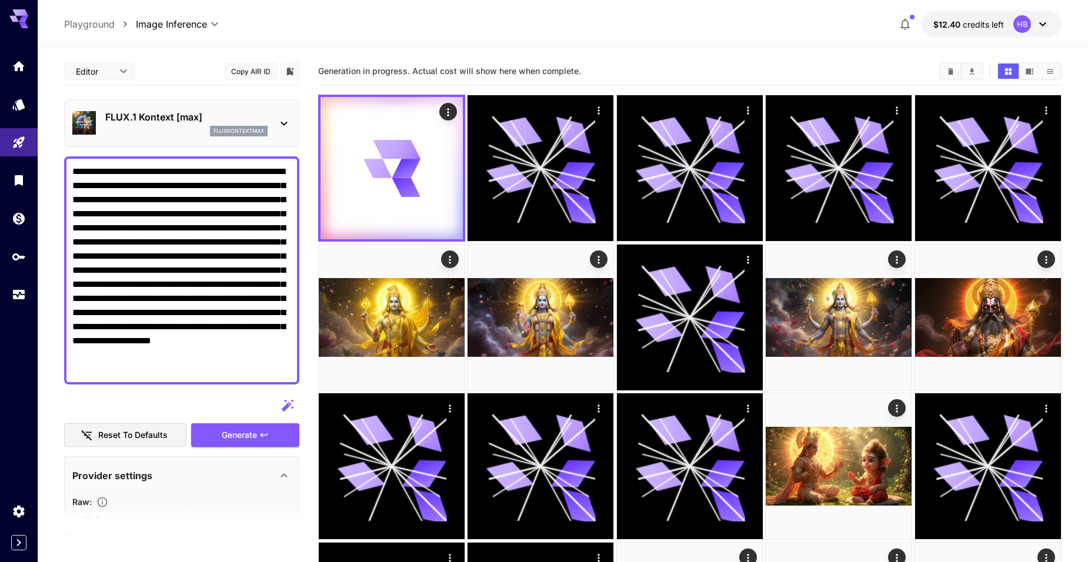
scroll to position [59, 0]
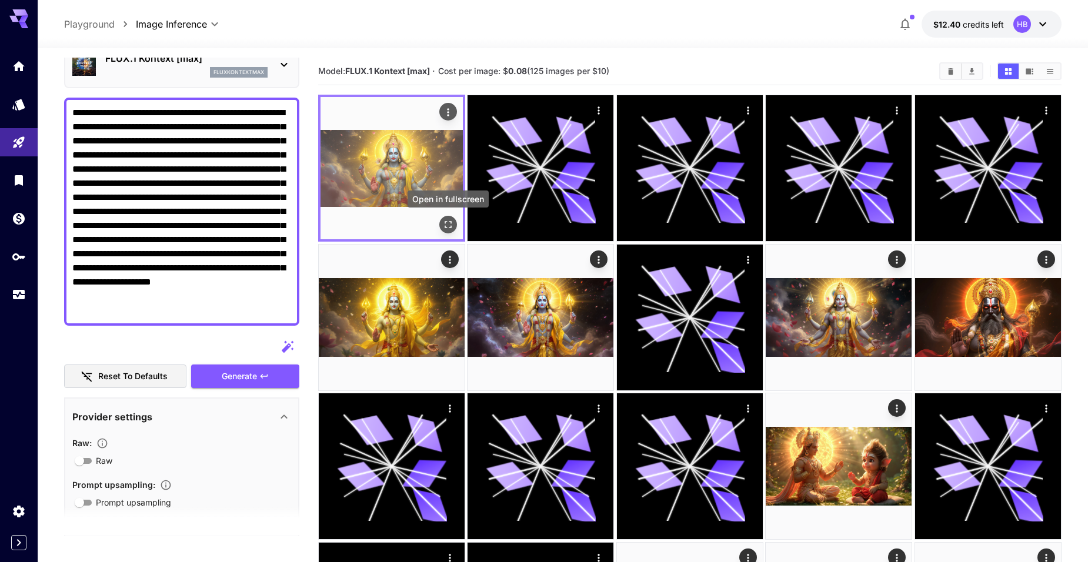
click at [448, 223] on icon "Open in fullscreen" at bounding box center [448, 225] width 12 height 12
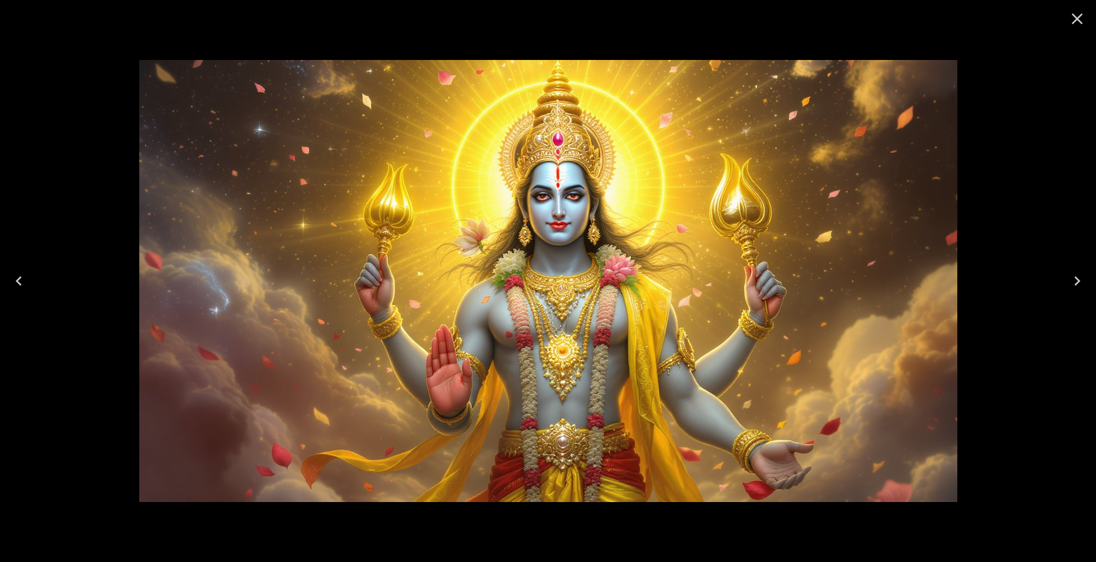
click at [1076, 277] on icon "Next" at bounding box center [1078, 280] width 6 height 9
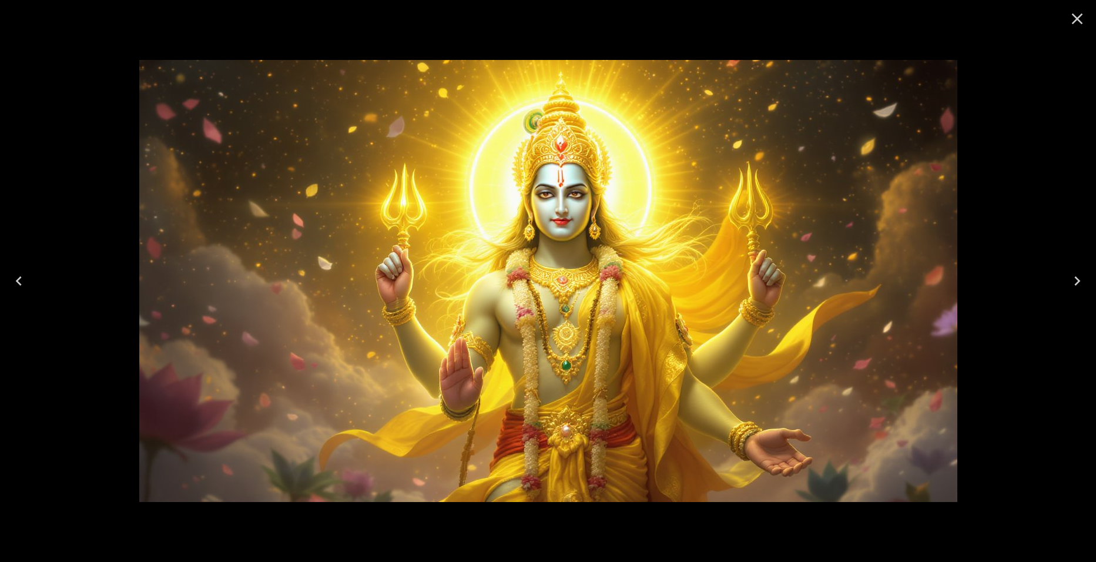
click at [1076, 277] on icon "Next" at bounding box center [1078, 280] width 6 height 9
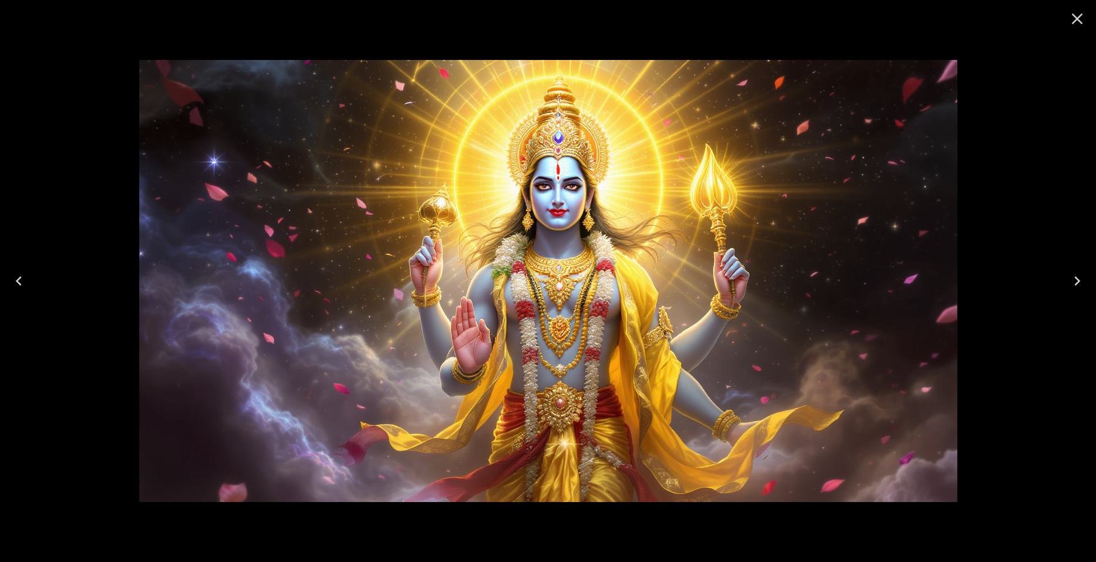
click at [1076, 277] on icon "Next" at bounding box center [1078, 280] width 6 height 9
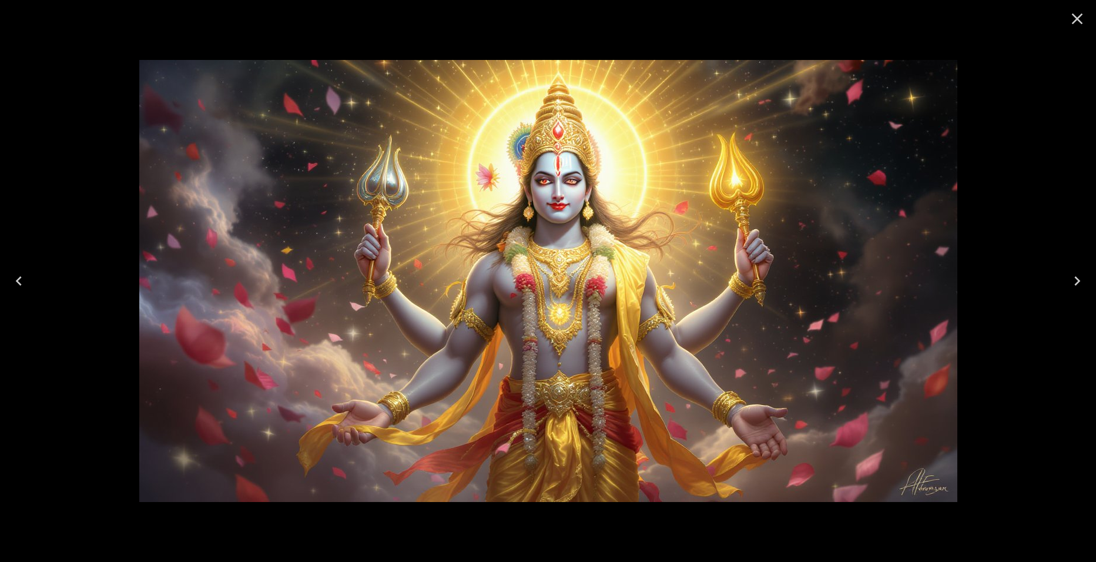
click at [1076, 277] on icon "Next" at bounding box center [1078, 280] width 6 height 9
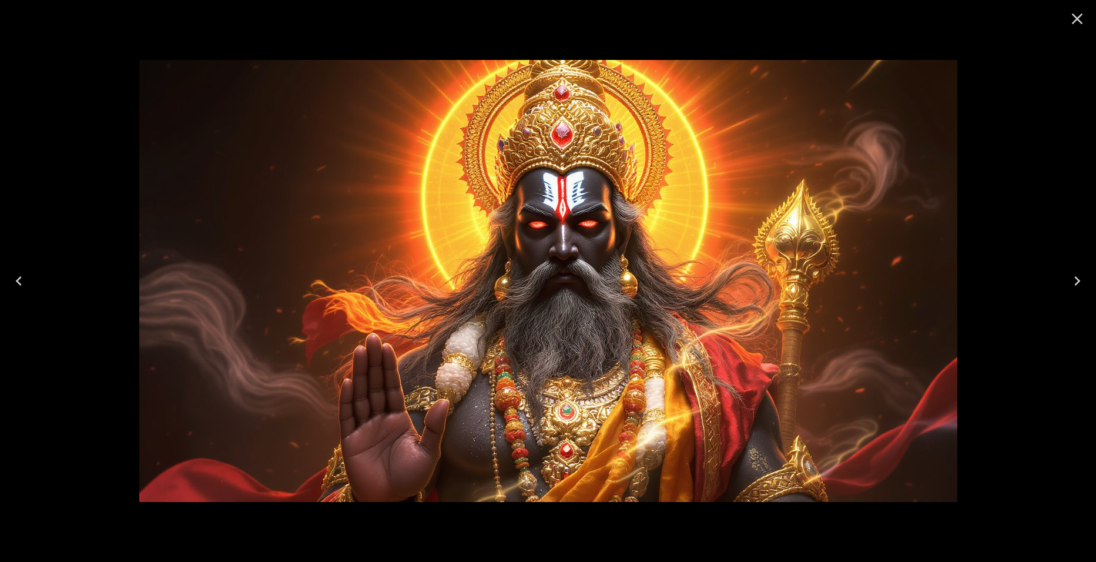
click at [20, 282] on icon "Previous" at bounding box center [18, 281] width 19 height 19
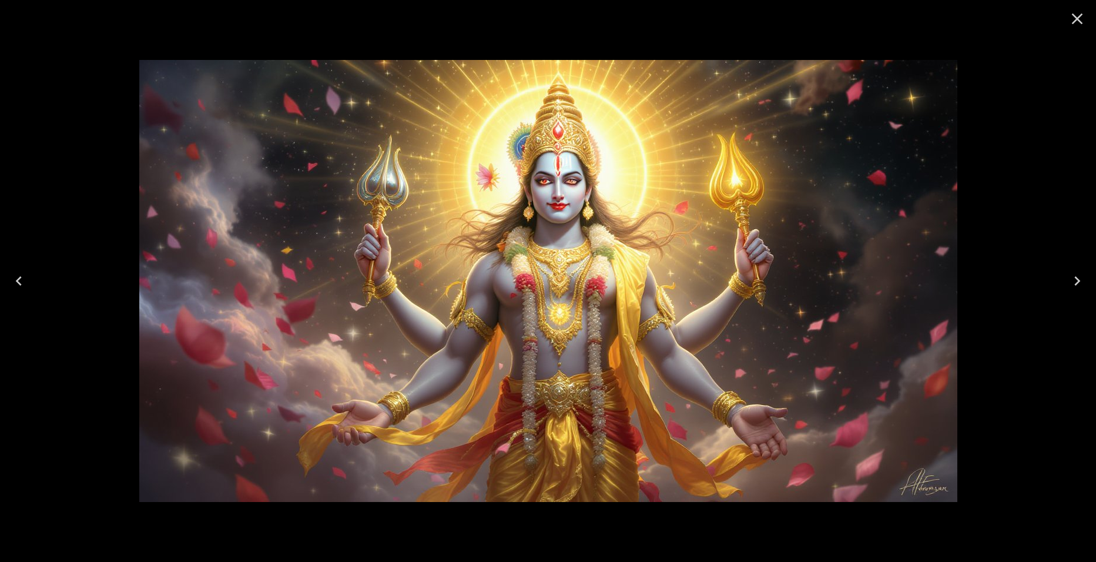
click at [20, 282] on icon "Previous" at bounding box center [18, 281] width 19 height 19
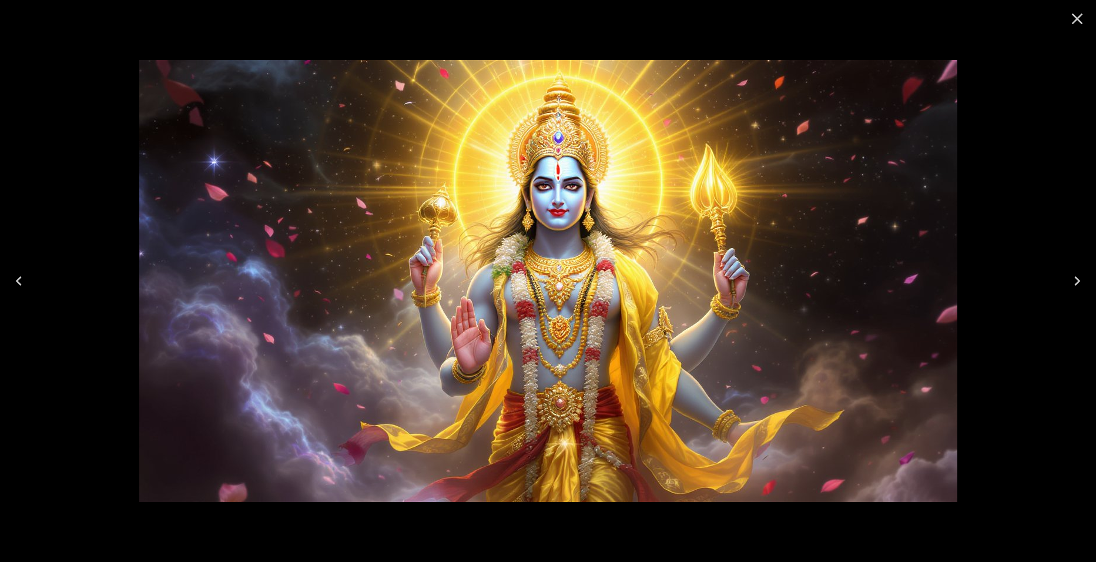
click at [20, 282] on icon "Previous" at bounding box center [18, 281] width 19 height 19
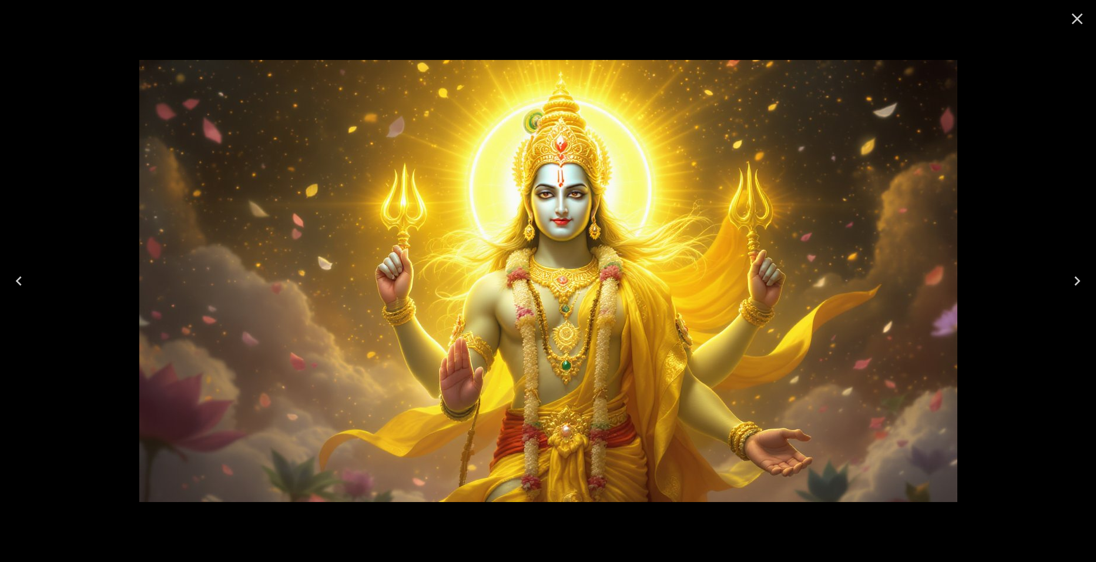
click at [20, 282] on icon "Previous" at bounding box center [18, 281] width 19 height 19
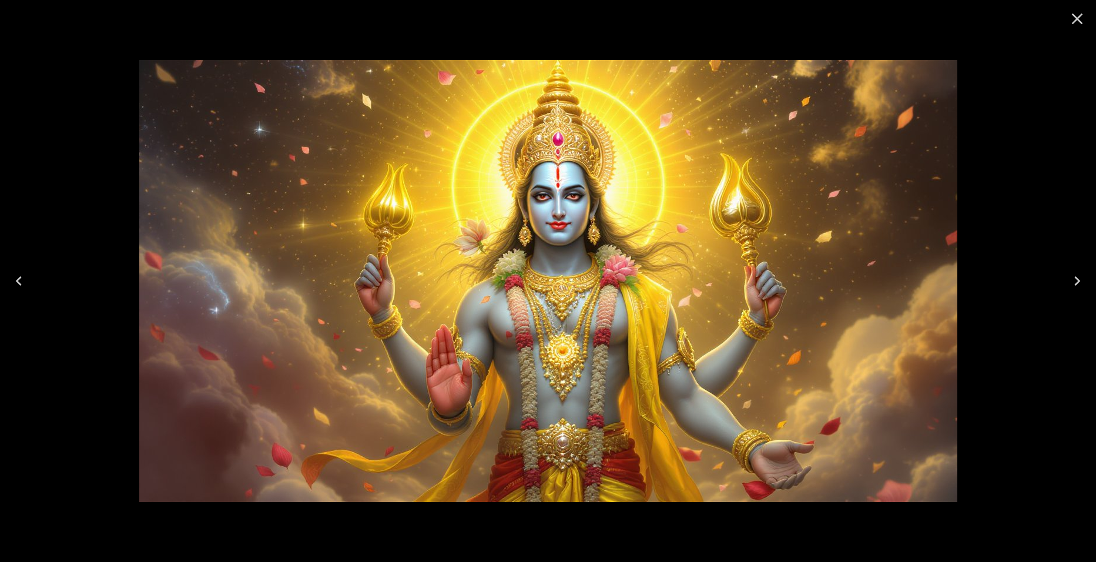
click at [18, 282] on icon "Previous" at bounding box center [19, 280] width 6 height 9
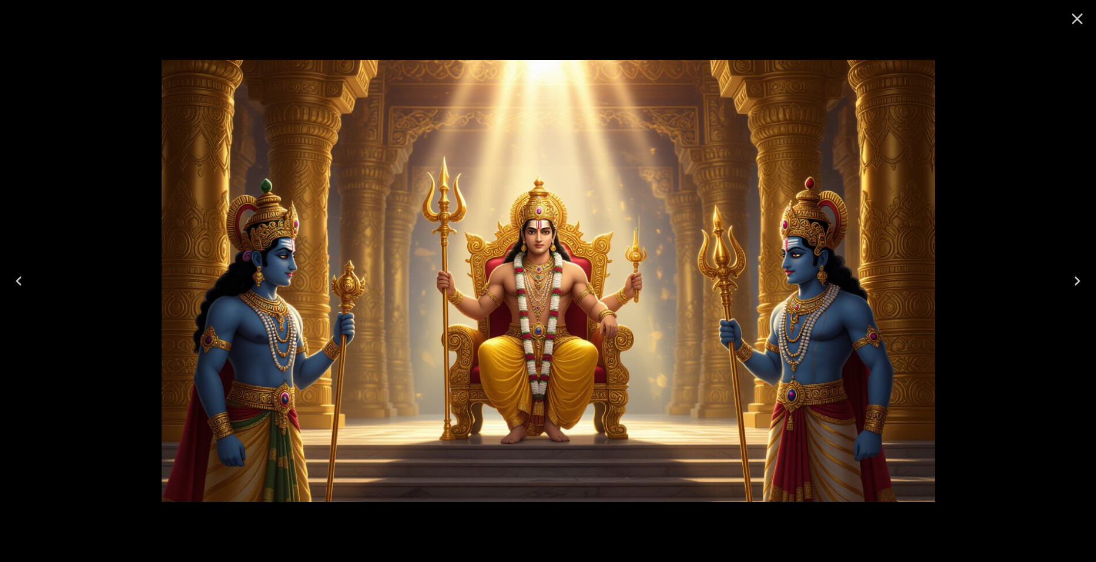
click at [1075, 20] on icon "Close" at bounding box center [1077, 18] width 19 height 19
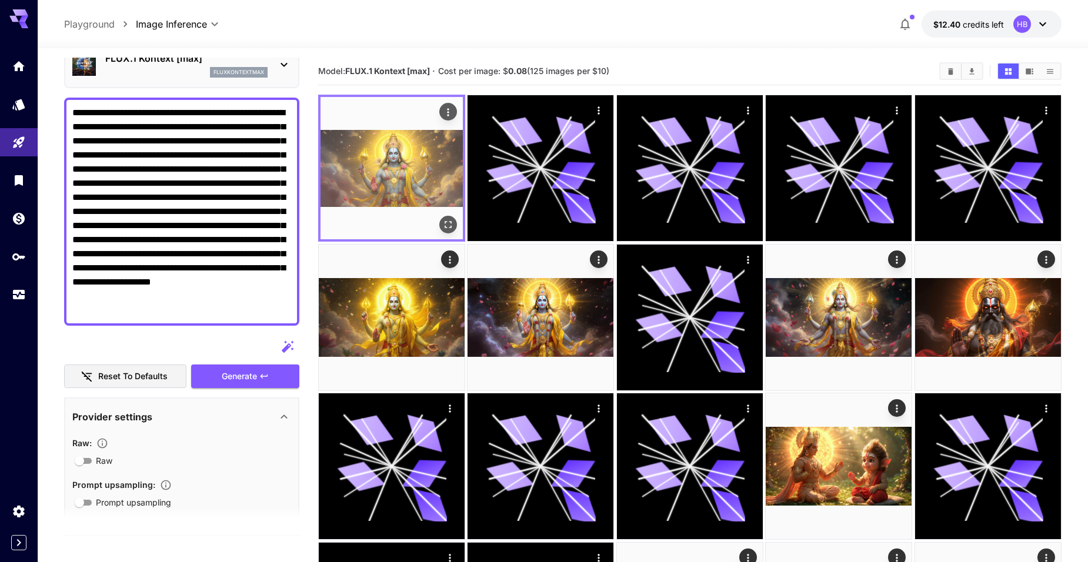
click at [400, 162] on img at bounding box center [391, 168] width 142 height 142
click at [446, 224] on icon "Open in fullscreen" at bounding box center [448, 225] width 12 height 12
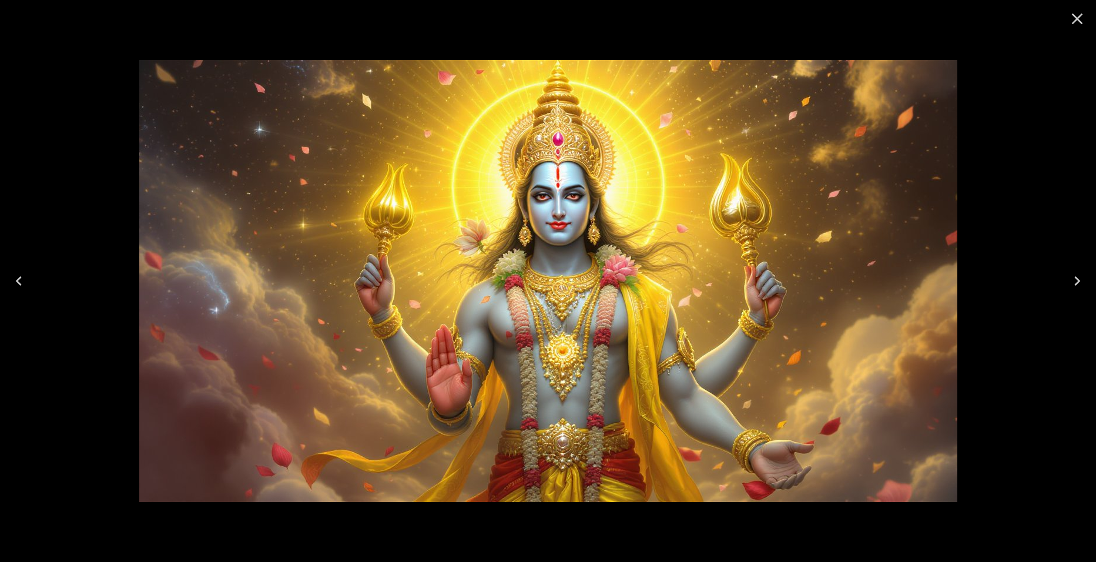
click at [1080, 284] on icon "Next" at bounding box center [1077, 281] width 19 height 19
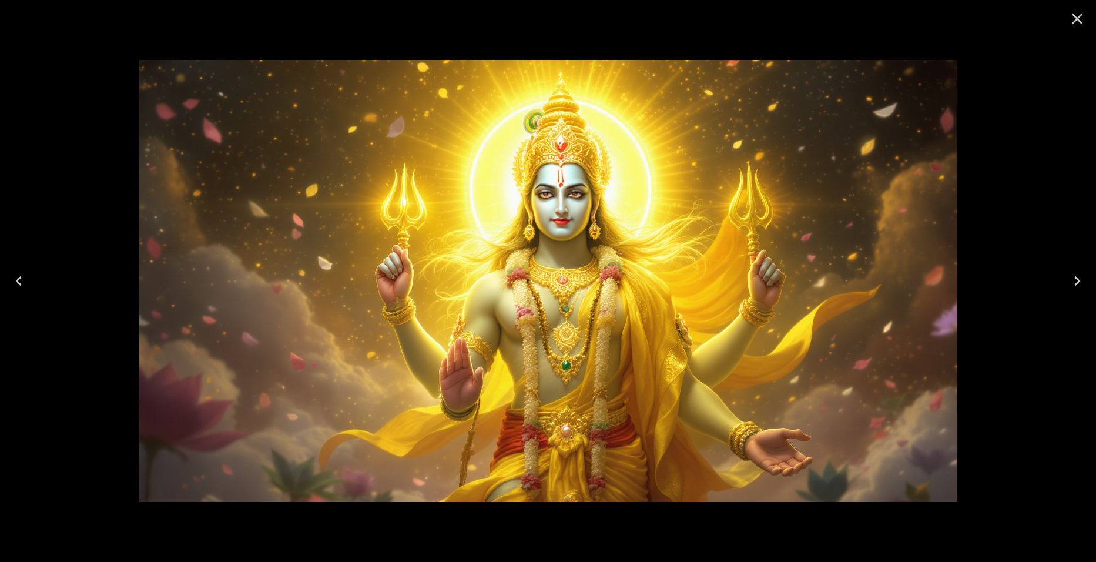
click at [1080, 286] on icon "Next" at bounding box center [1077, 281] width 19 height 19
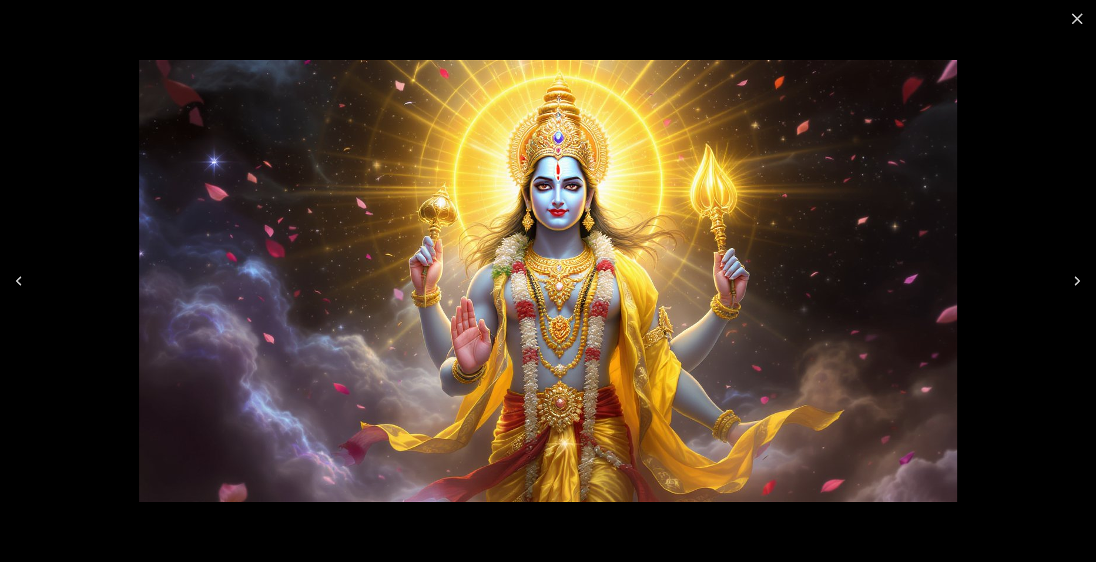
click at [1080, 286] on icon "Next" at bounding box center [1077, 281] width 19 height 19
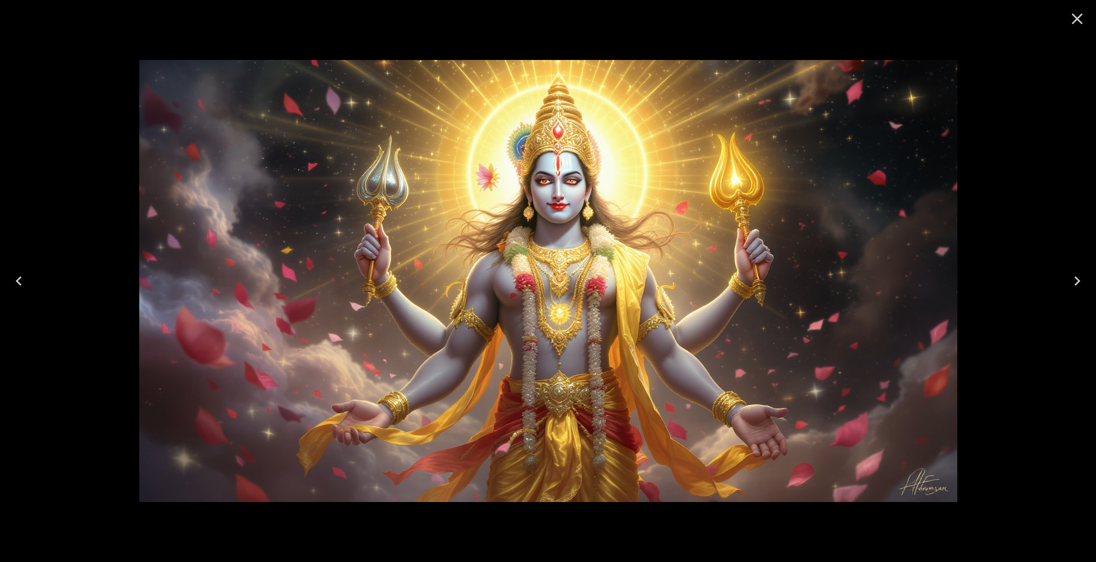
click at [1078, 19] on icon "Close" at bounding box center [1077, 19] width 11 height 11
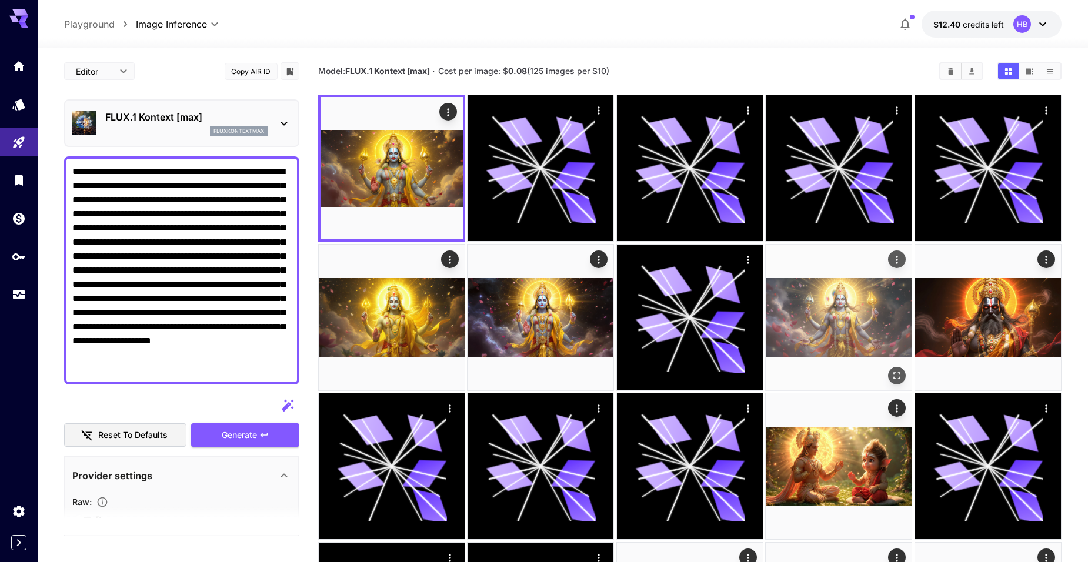
scroll to position [59, 0]
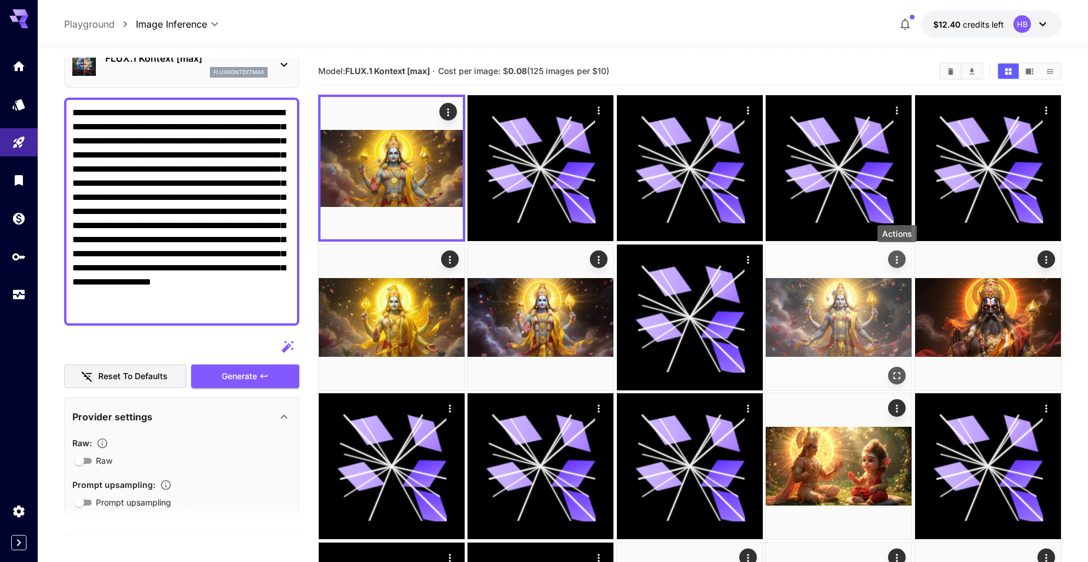
click at [895, 258] on icon "Actions" at bounding box center [897, 259] width 12 height 12
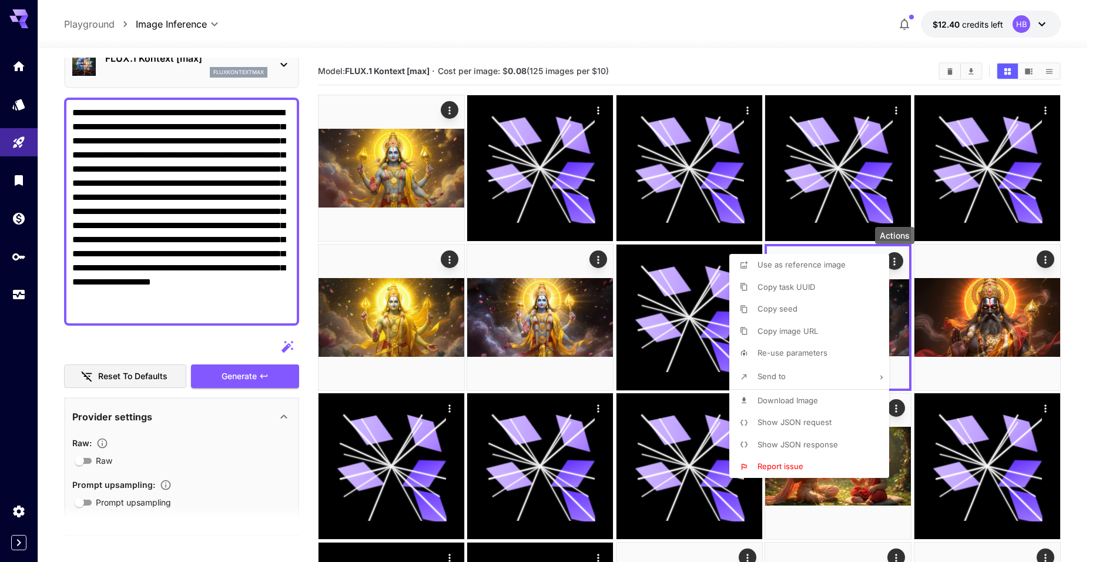
click at [777, 399] on span "Download Image" at bounding box center [788, 400] width 61 height 9
click at [283, 62] on div at bounding box center [548, 281] width 1096 height 562
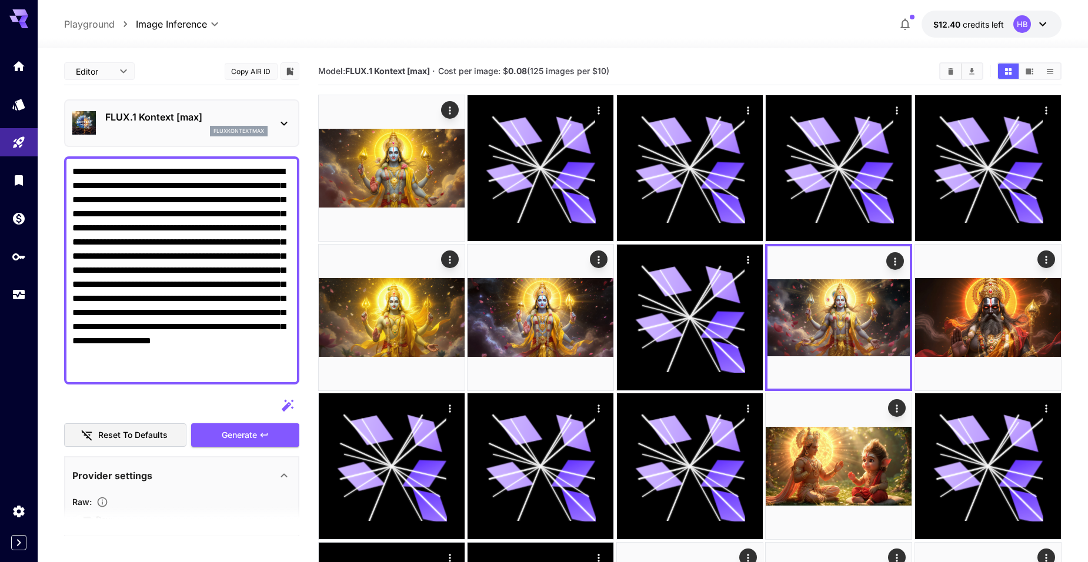
scroll to position [59, 0]
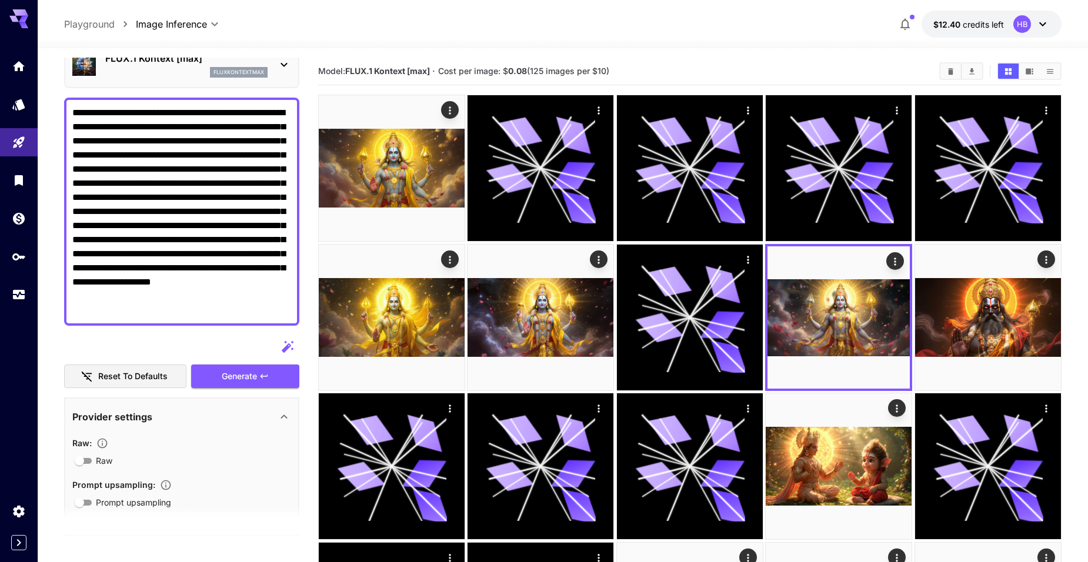
drag, startPoint x: 220, startPoint y: 315, endPoint x: 231, endPoint y: 311, distance: 11.2
click at [220, 315] on textarea "**********" at bounding box center [181, 212] width 219 height 212
drag, startPoint x: 237, startPoint y: 309, endPoint x: -68, endPoint y: 79, distance: 382.3
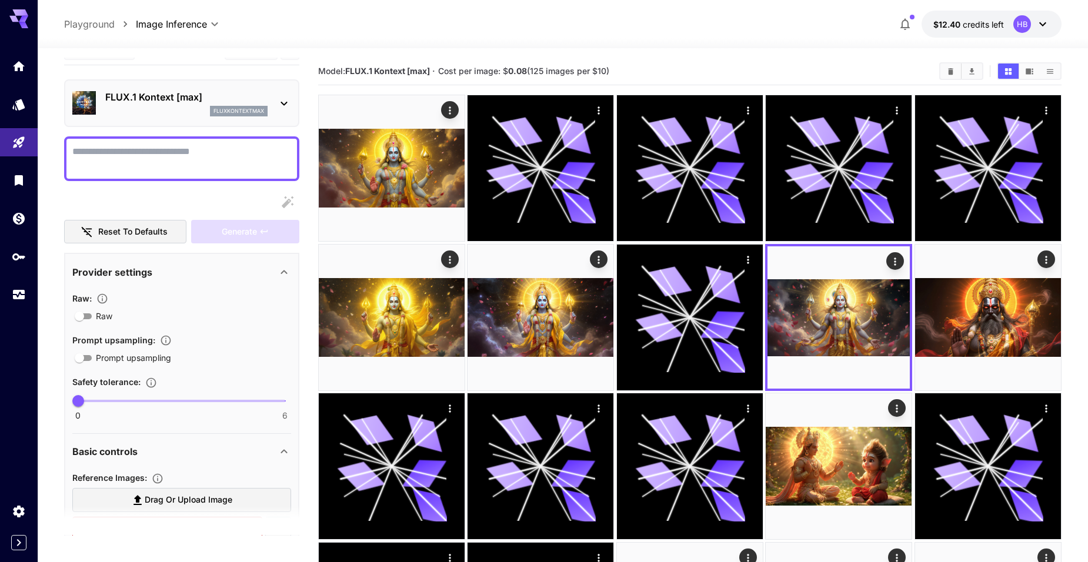
scroll to position [0, 0]
